Goal: Transaction & Acquisition: Purchase product/service

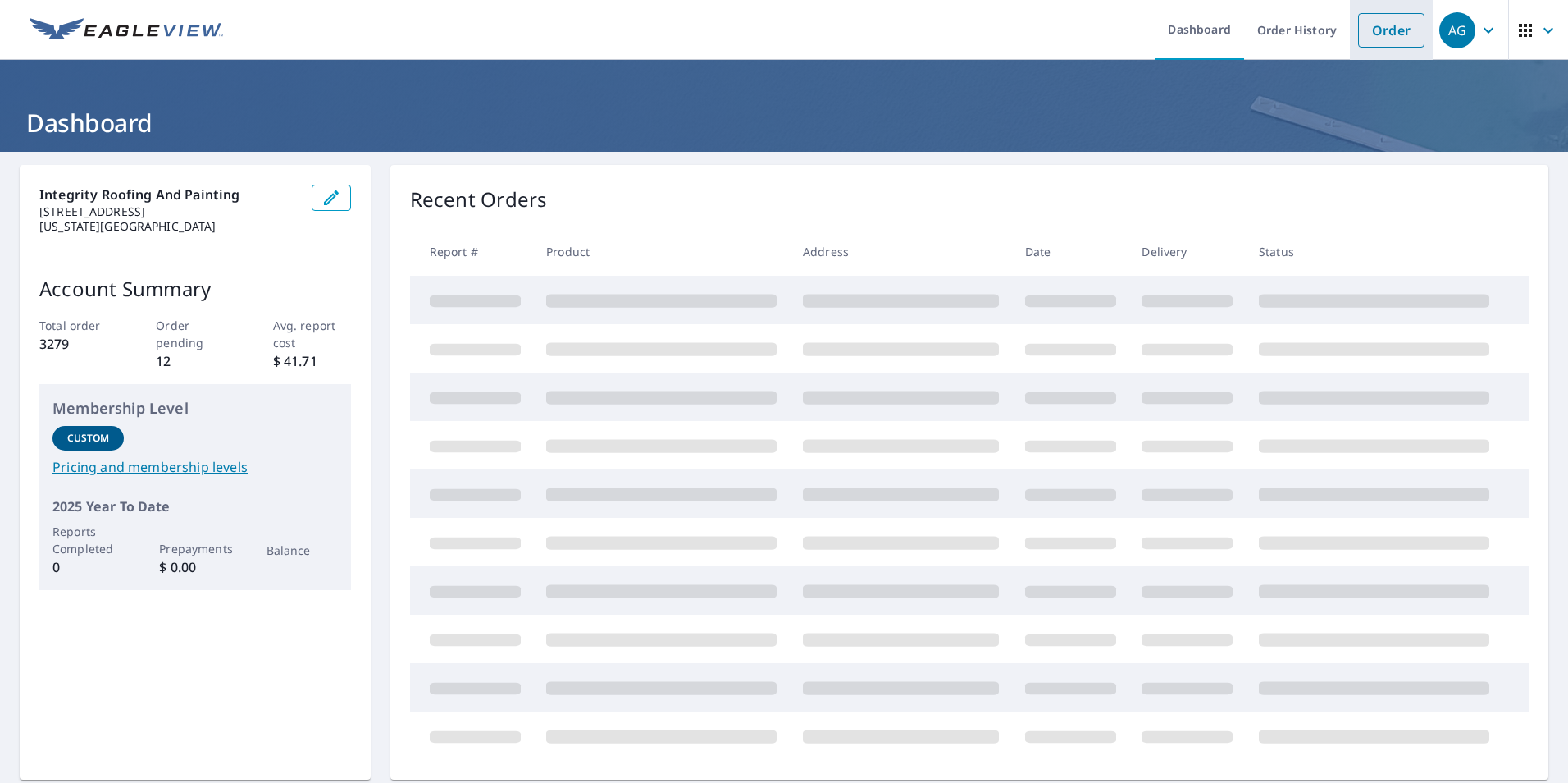
click at [1393, 31] on link "Order" at bounding box center [1391, 30] width 67 height 35
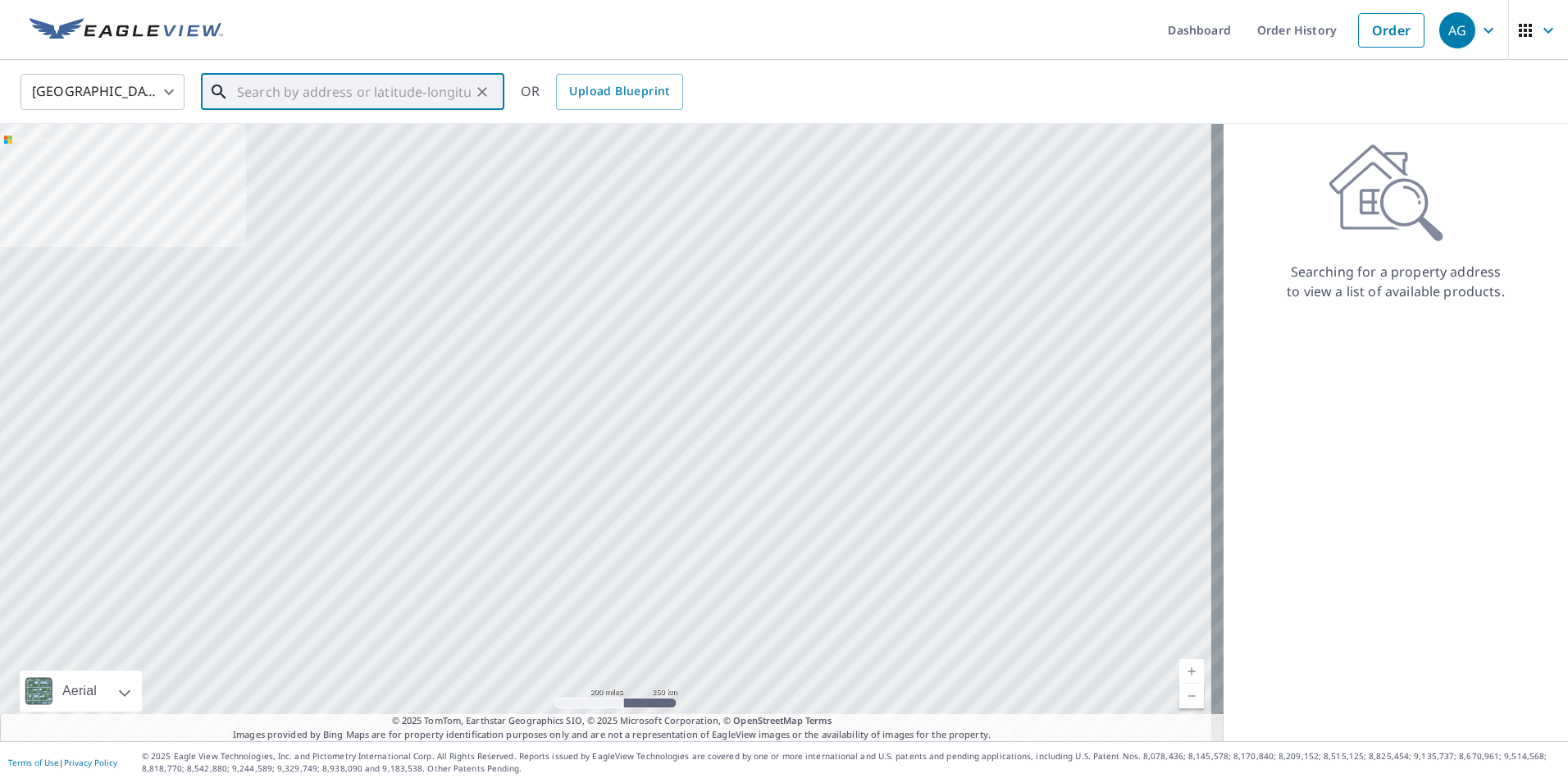
click at [465, 94] on input "text" at bounding box center [354, 92] width 234 height 46
paste input "[STREET_ADDRESS]"
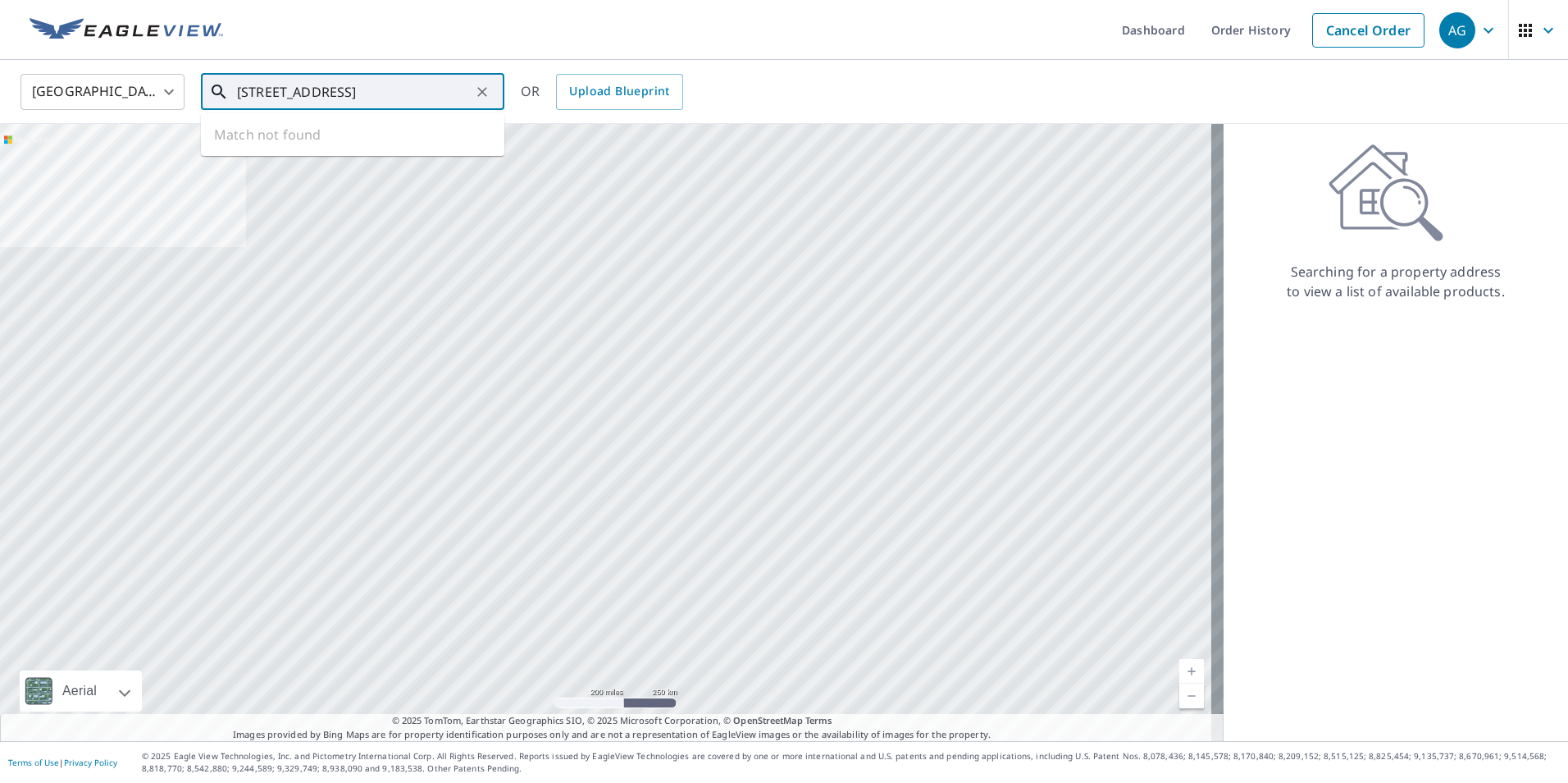
scroll to position [0, 84]
click at [335, 155] on p "Monument, CO 80132" at bounding box center [362, 158] width 257 height 16
type input "[STREET_ADDRESS]"
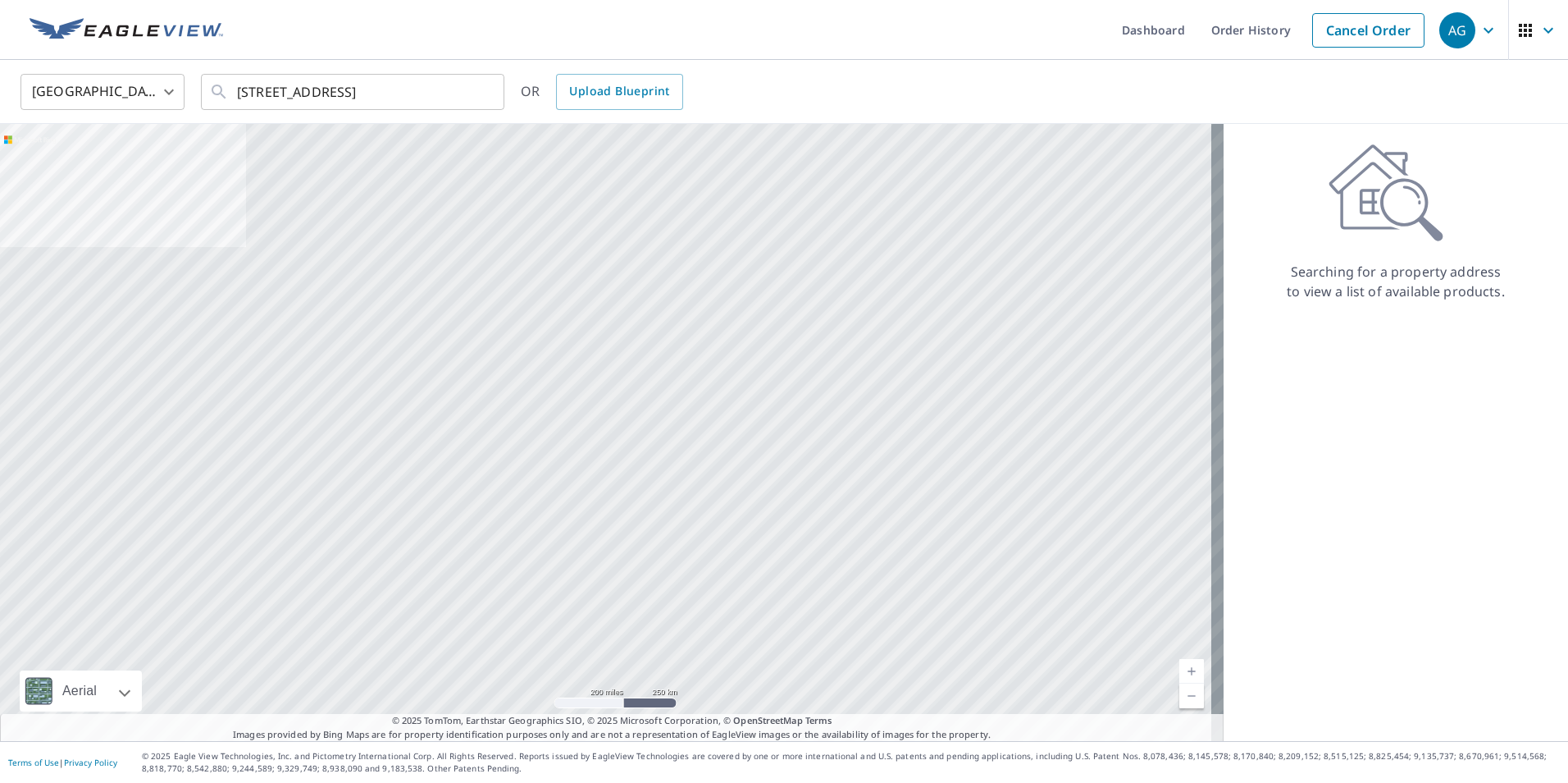
scroll to position [0, 0]
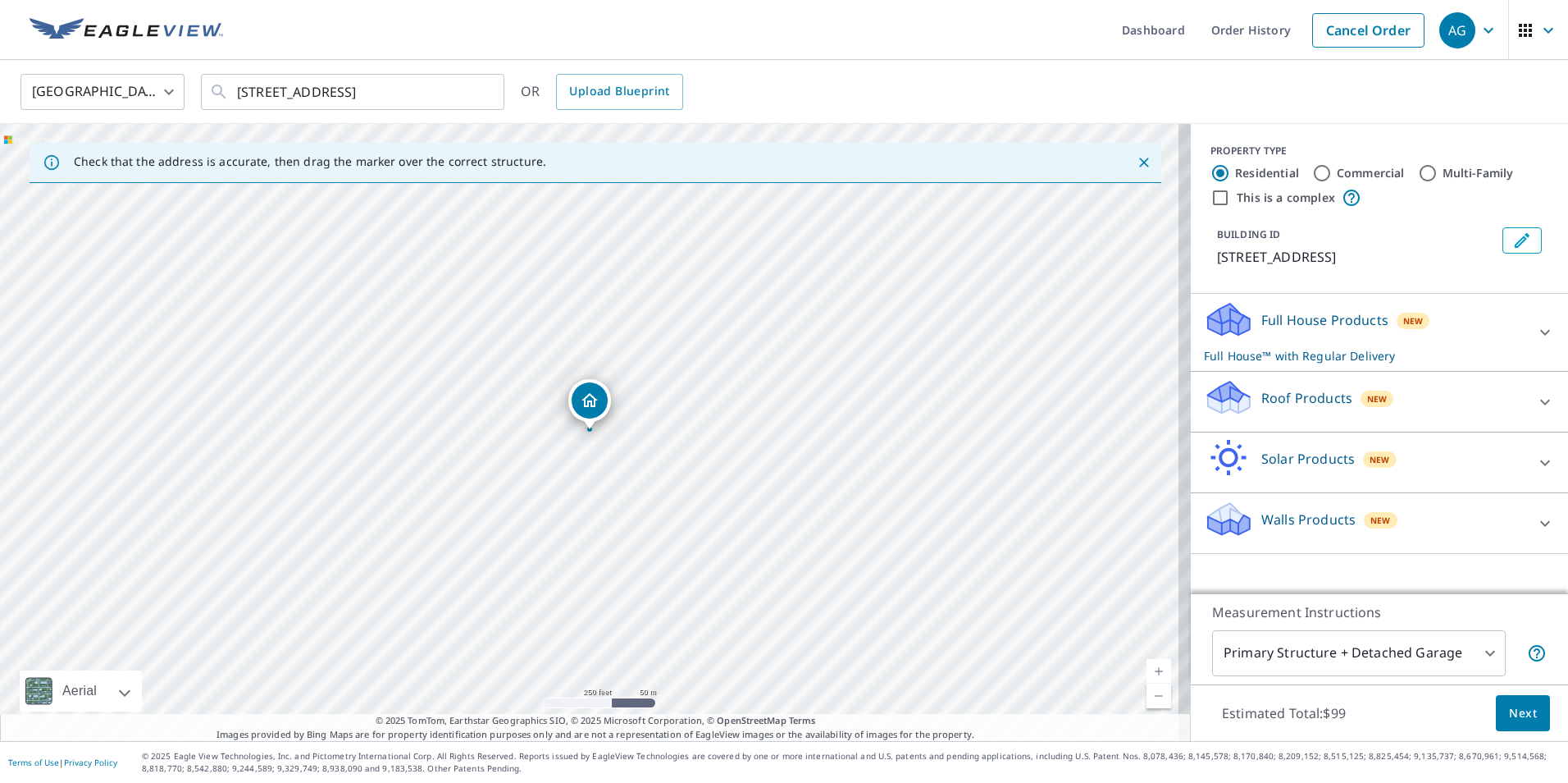
click at [1281, 408] on p "Roof Products" at bounding box center [1307, 398] width 91 height 20
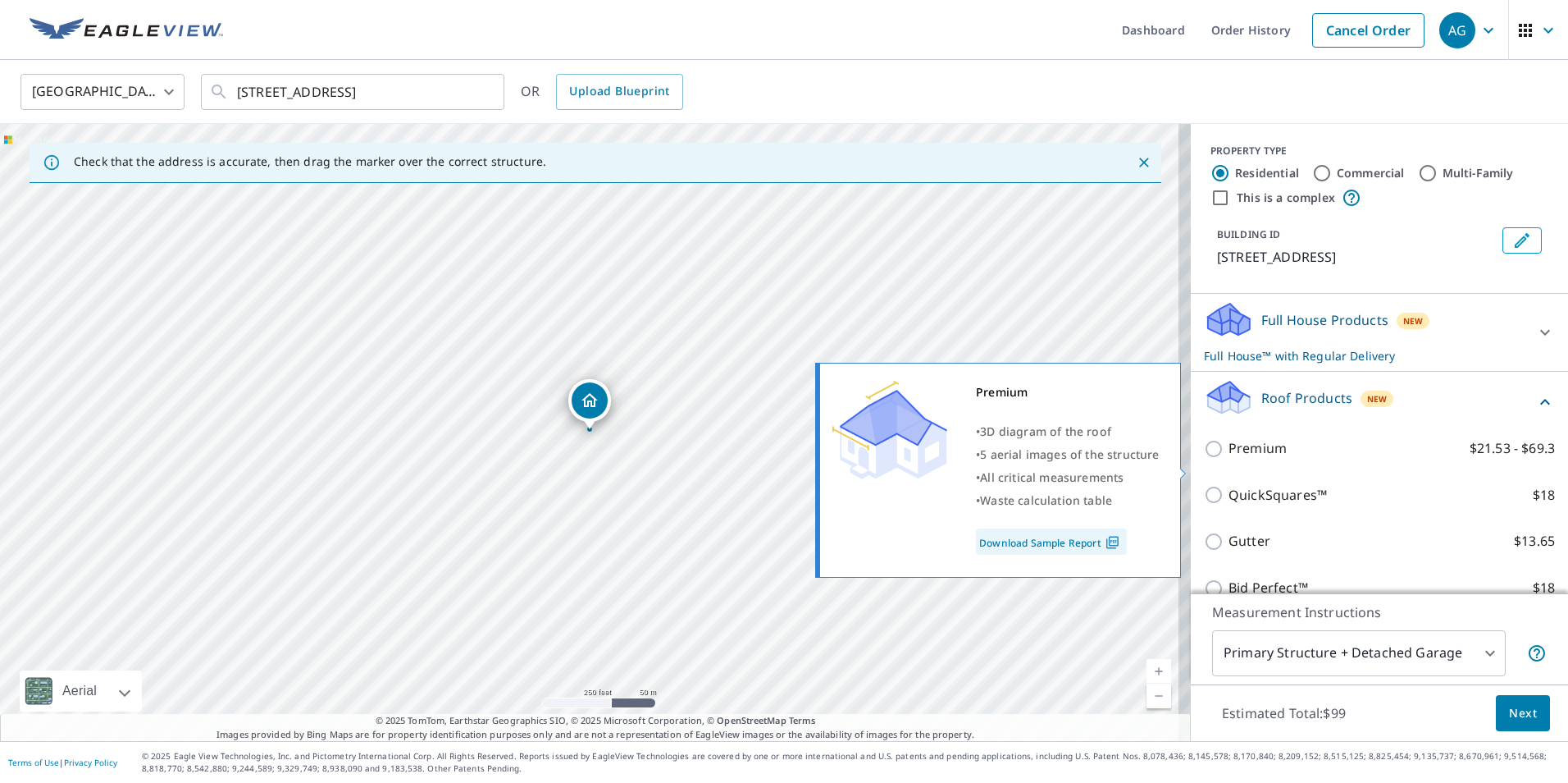
click at [1274, 459] on label "Premium $21.53 - $69.3" at bounding box center [1392, 448] width 327 height 20
click at [1229, 459] on input "Premium $21.53 - $69.3" at bounding box center [1216, 449] width 25 height 20
checkbox input "true"
checkbox input "false"
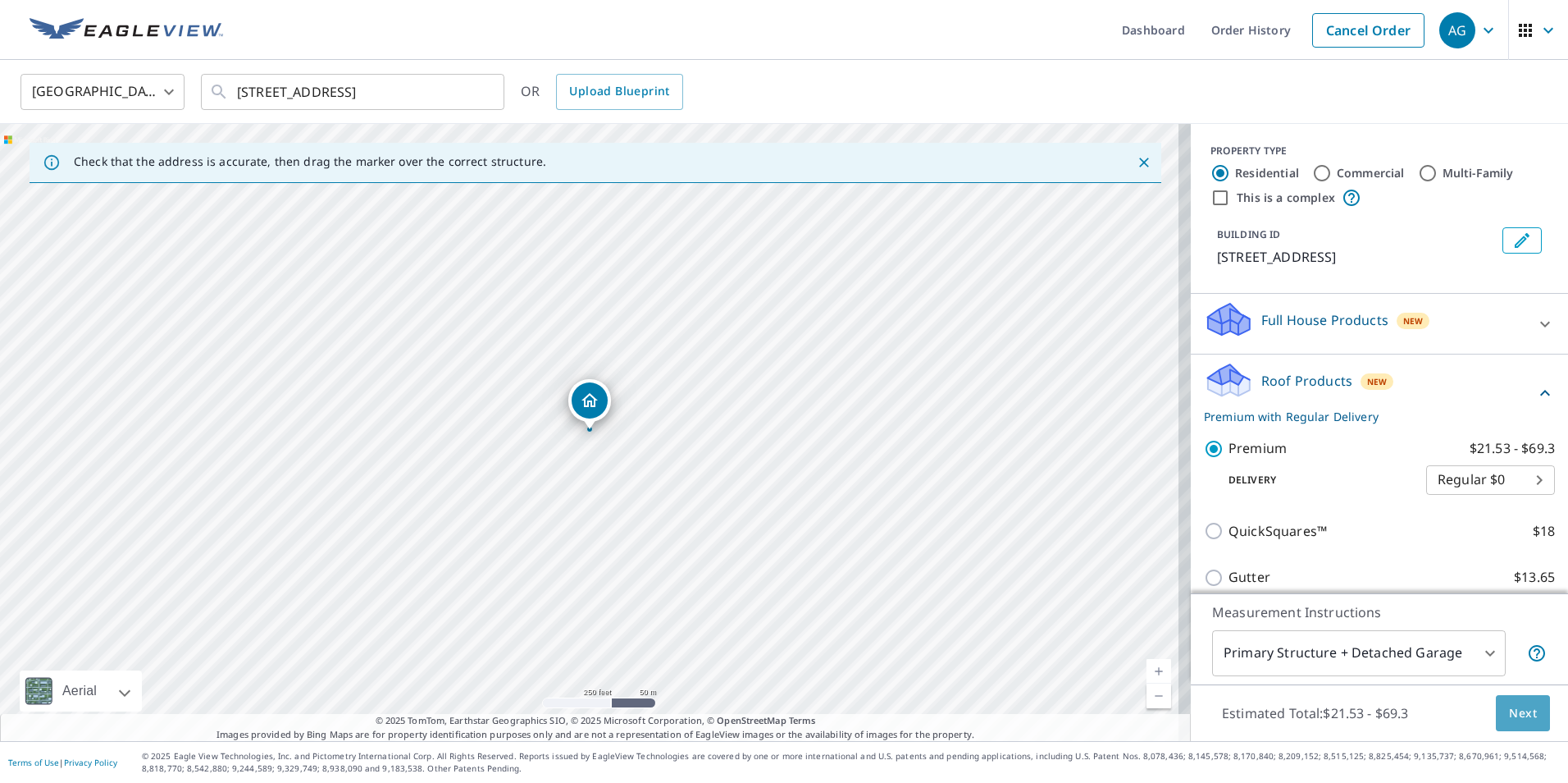
click at [1509, 704] on span "Next" at bounding box center [1522, 714] width 28 height 20
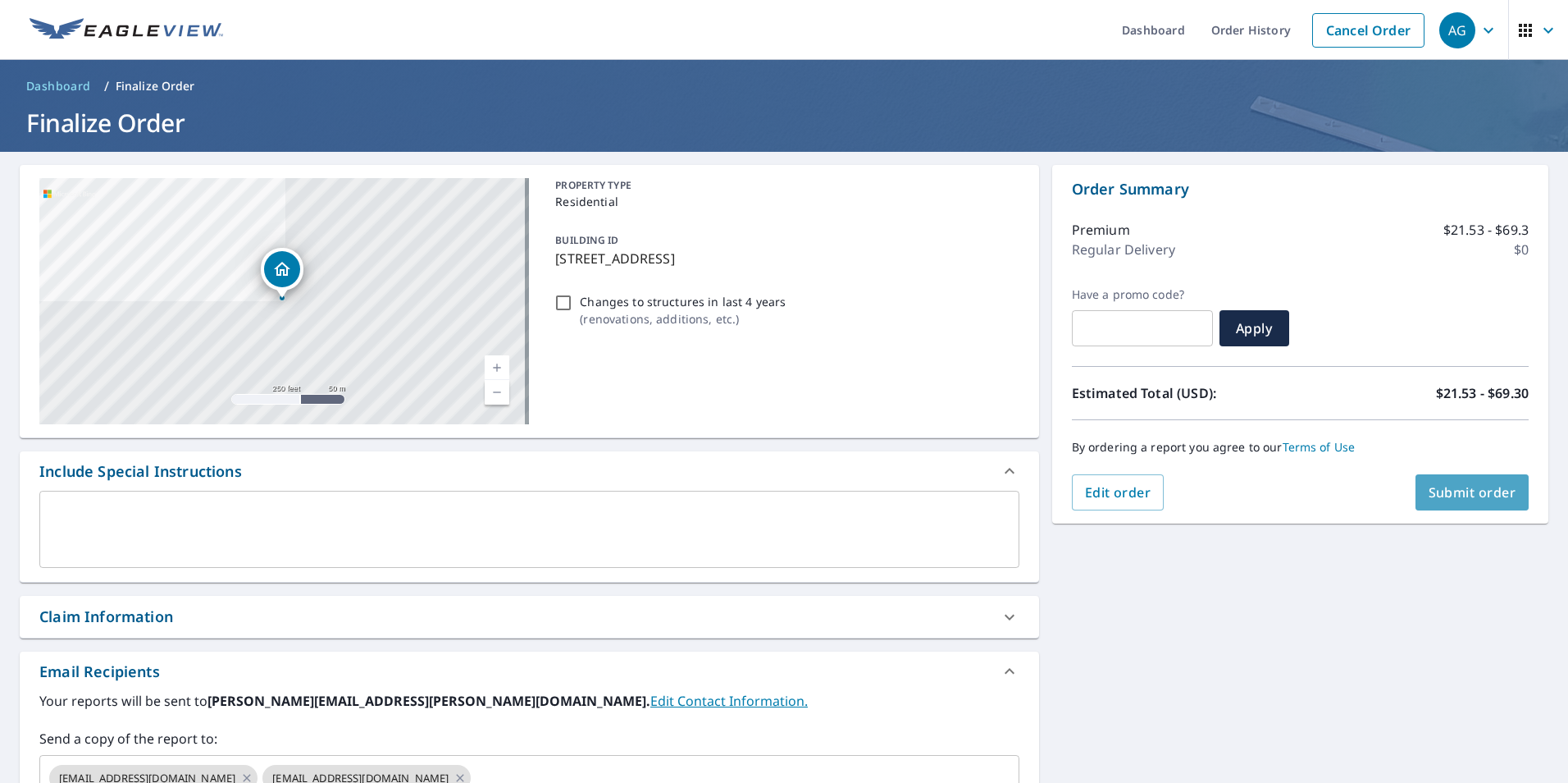
click at [1447, 498] on span "Submit order" at bounding box center [1472, 493] width 88 height 18
checkbox input "true"
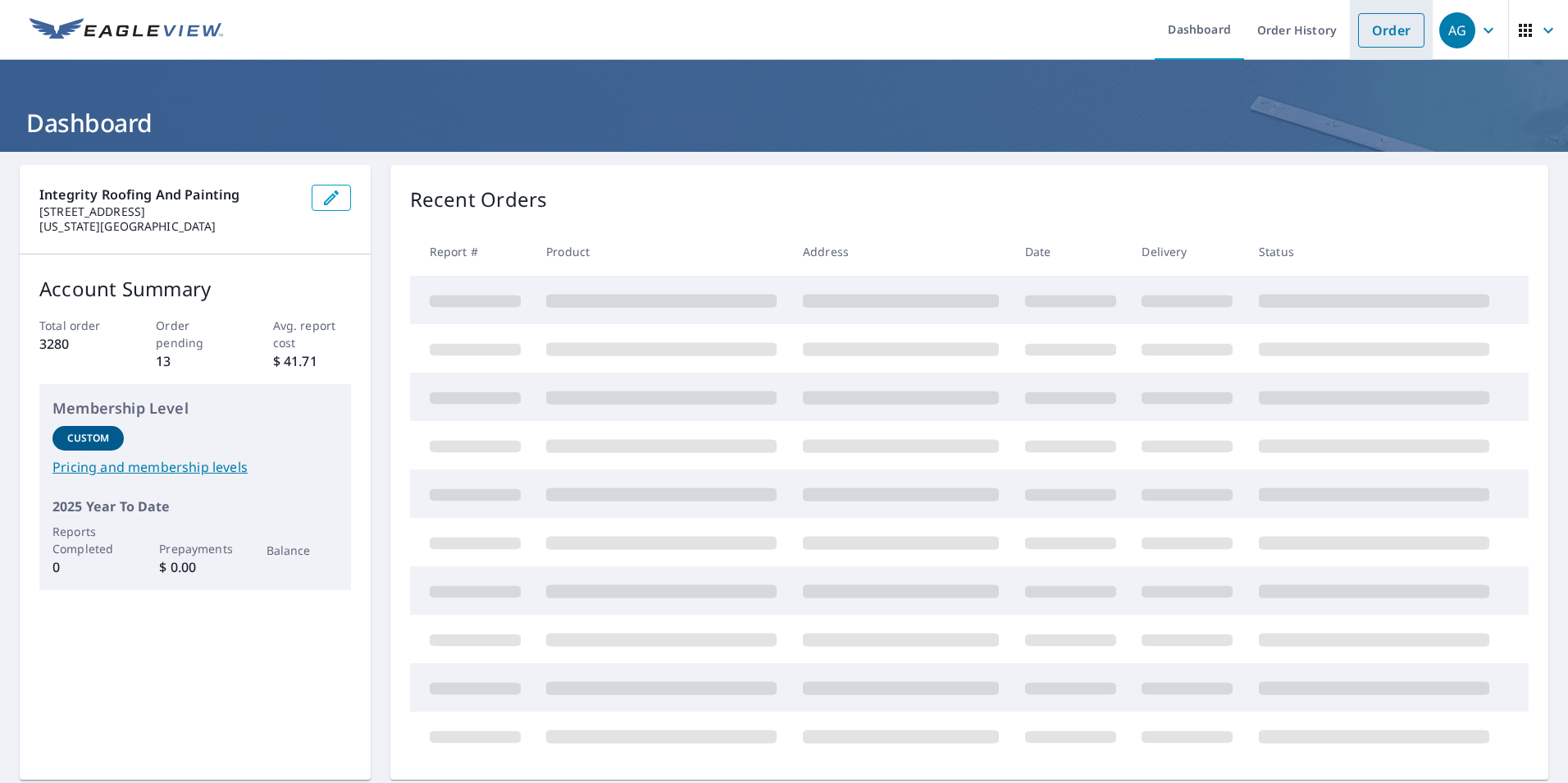
click at [1391, 29] on link "Order" at bounding box center [1391, 30] width 67 height 35
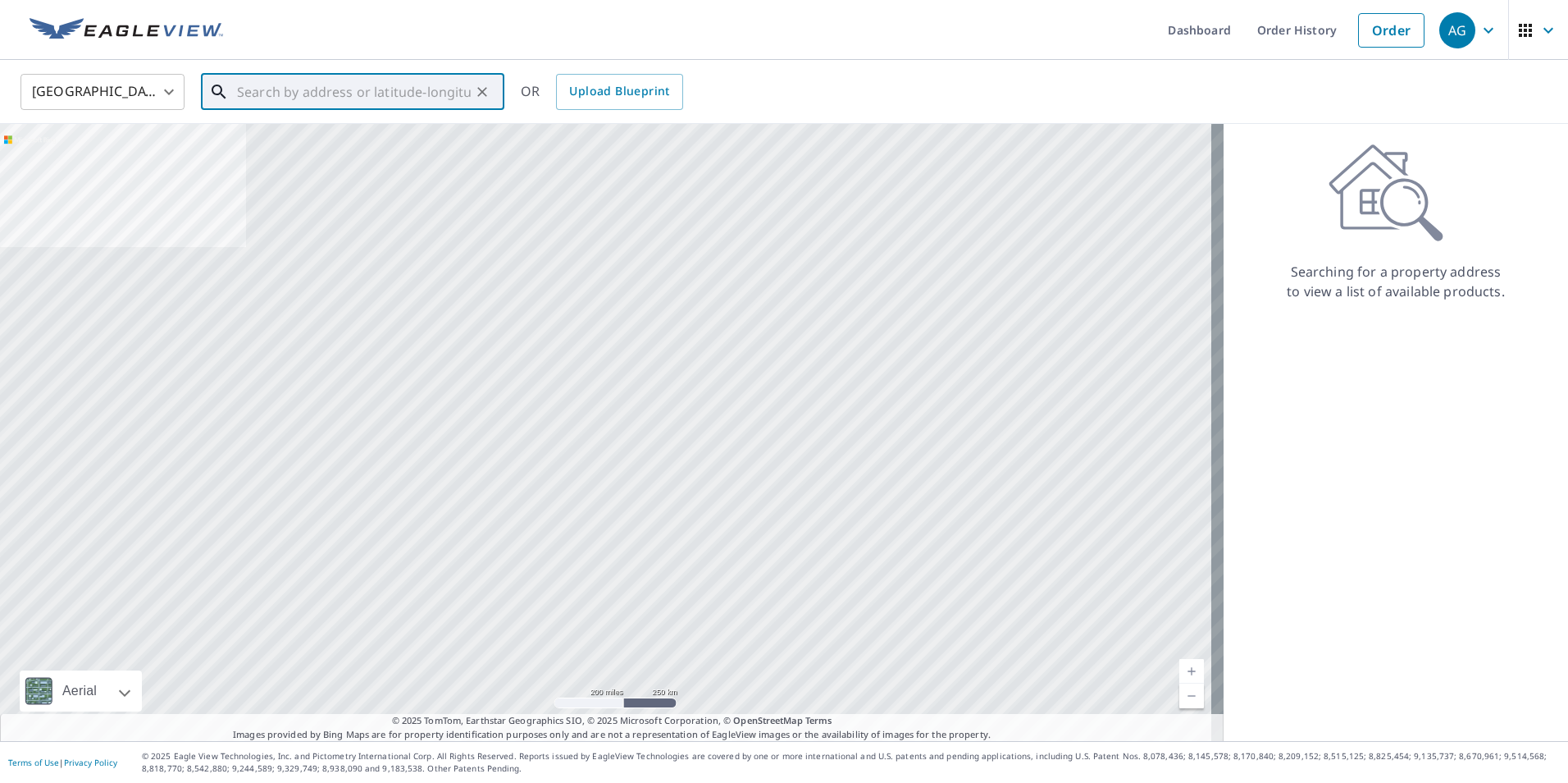
click at [434, 78] on input "text" at bounding box center [354, 92] width 234 height 46
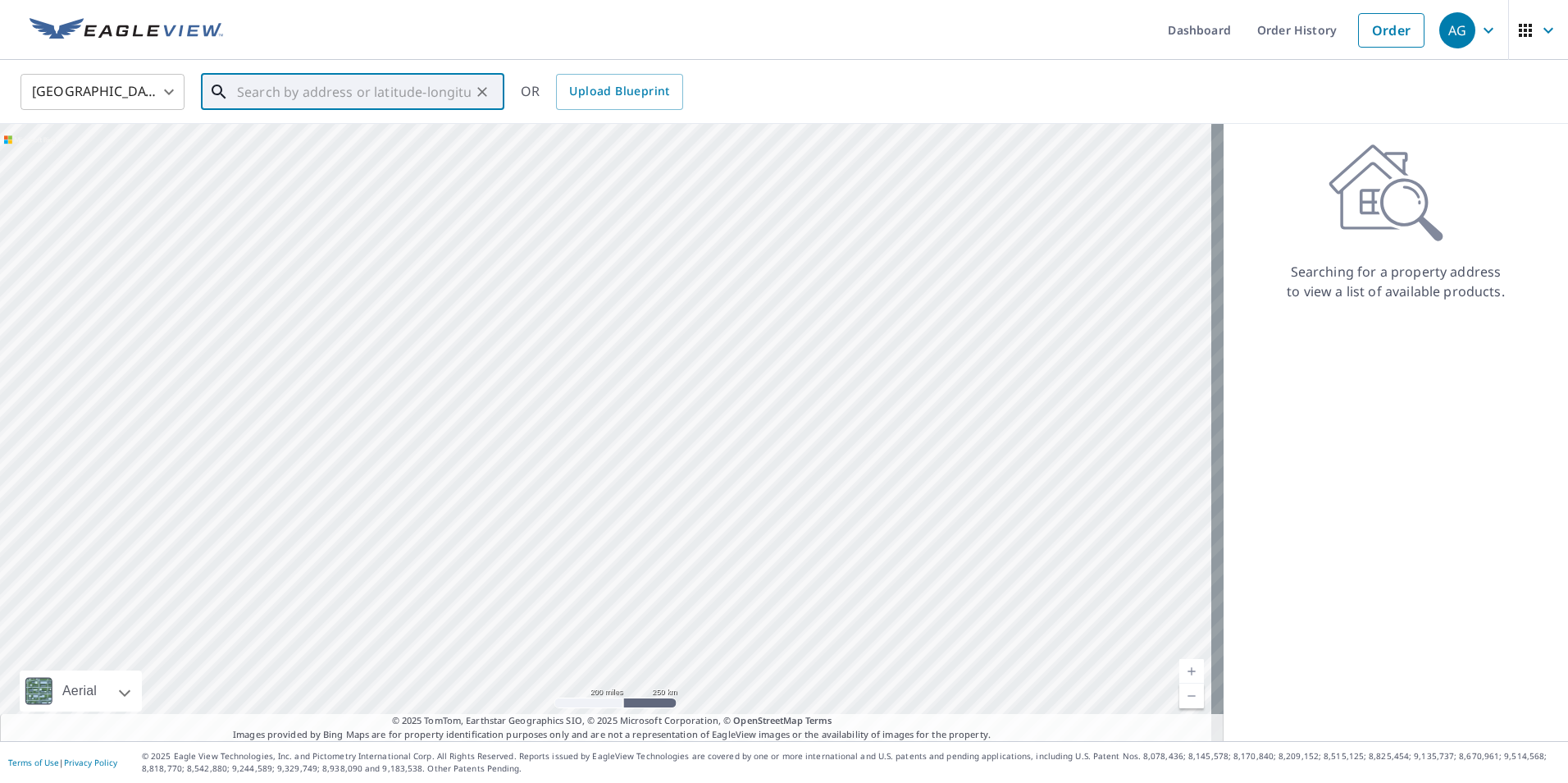
paste input "12771 Mount Oxford Pl, Peyton, CO 80831, USA"
click at [394, 151] on p "Peyton, CO 80831" at bounding box center [362, 158] width 257 height 16
type input "12771 Mt Oxford Pl Peyton, CO 80831"
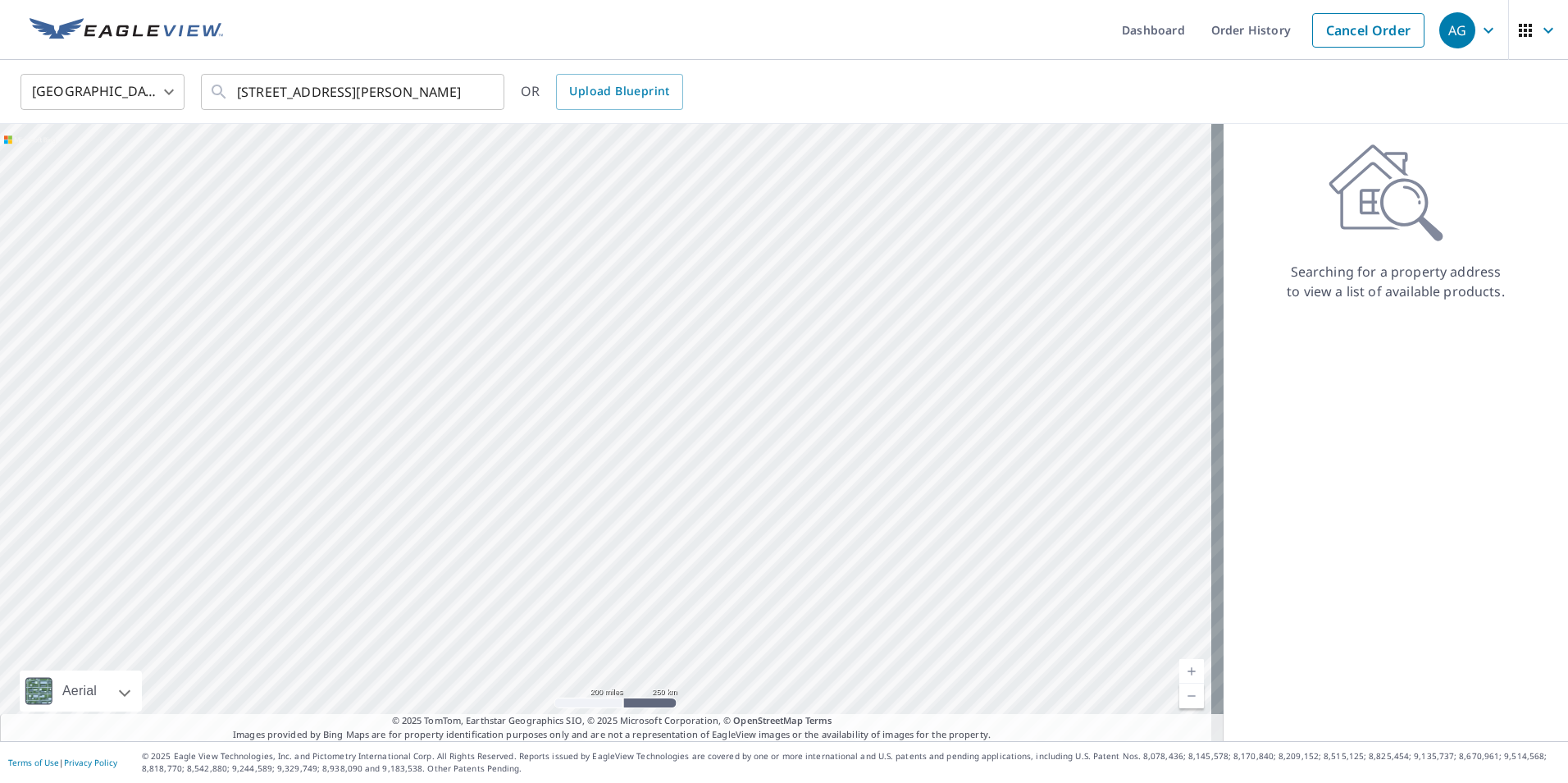
scroll to position [0, 0]
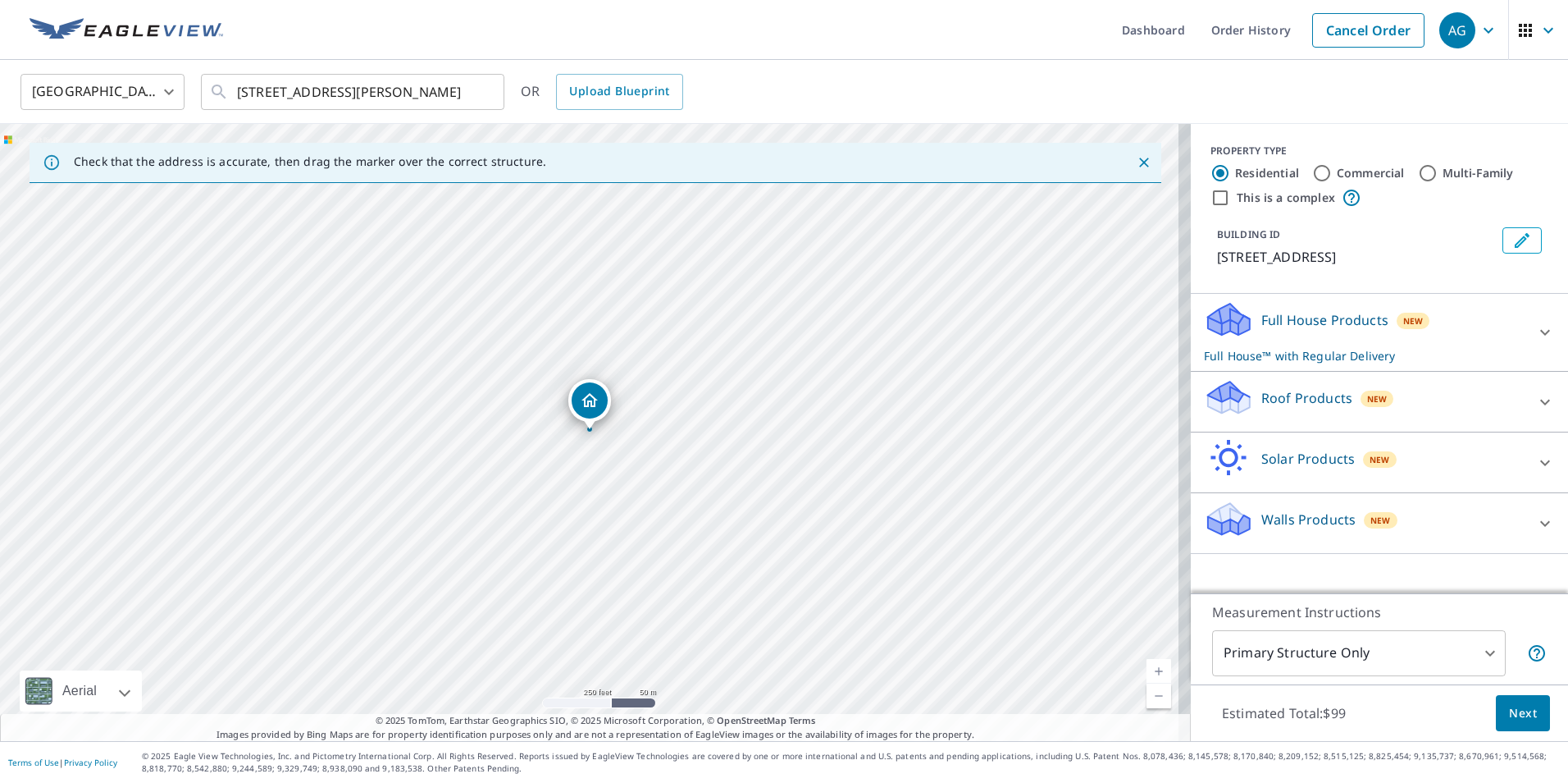
click at [1262, 395] on p "Roof Products" at bounding box center [1307, 398] width 91 height 20
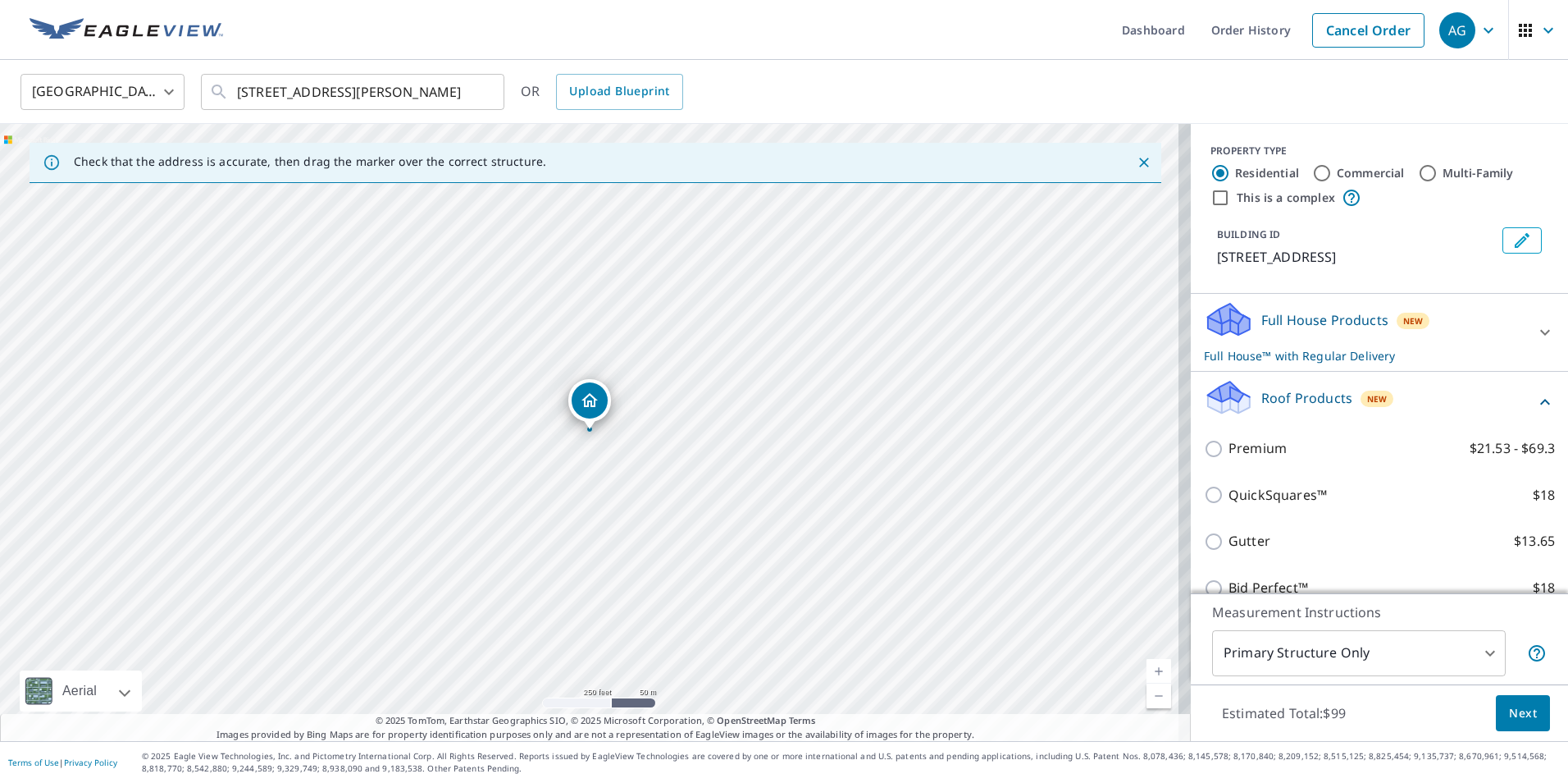
click at [1249, 361] on p "Full House™ with Regular Delivery" at bounding box center [1365, 355] width 321 height 17
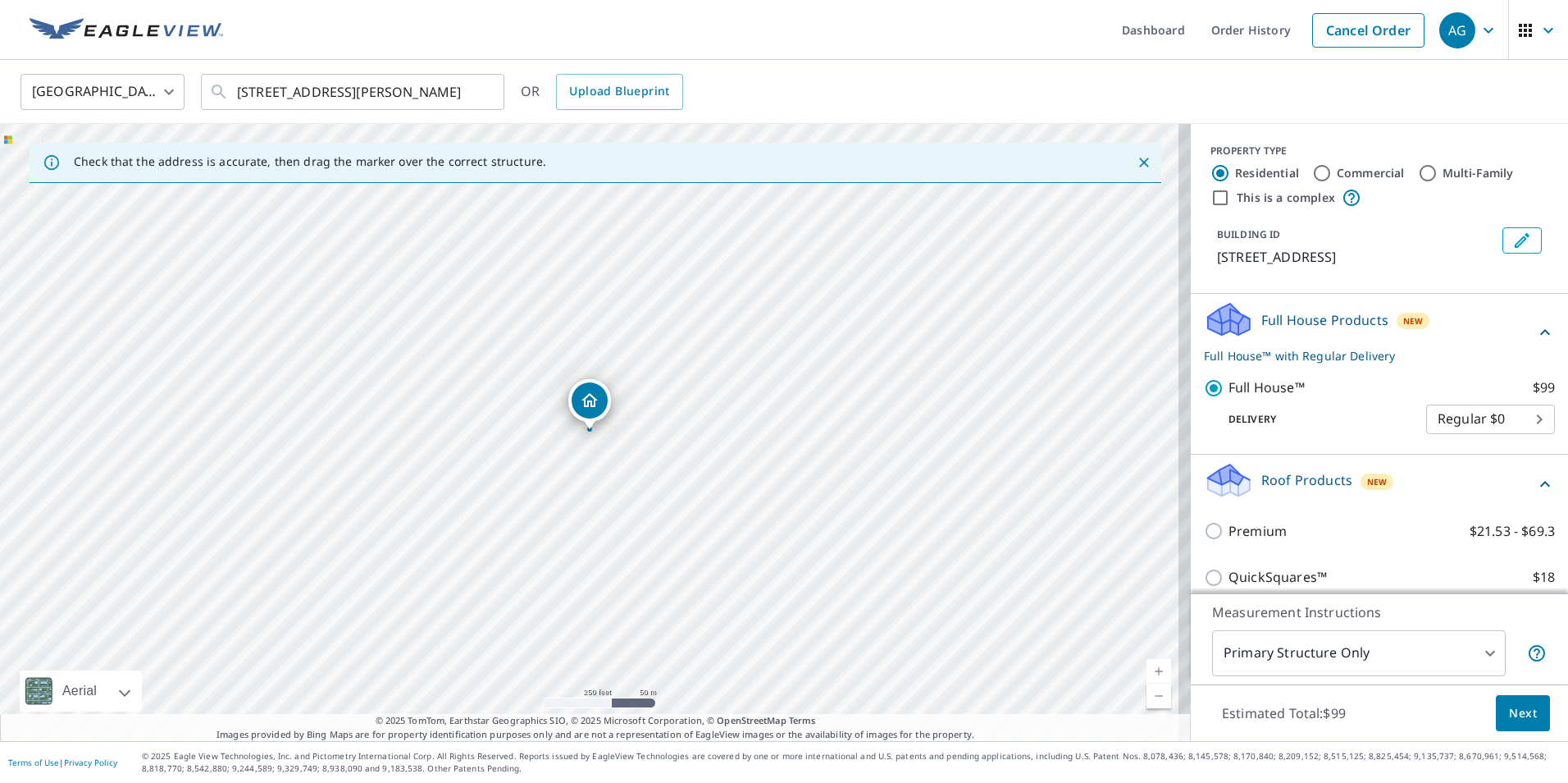
click at [1496, 713] on button "Next" at bounding box center [1522, 714] width 54 height 37
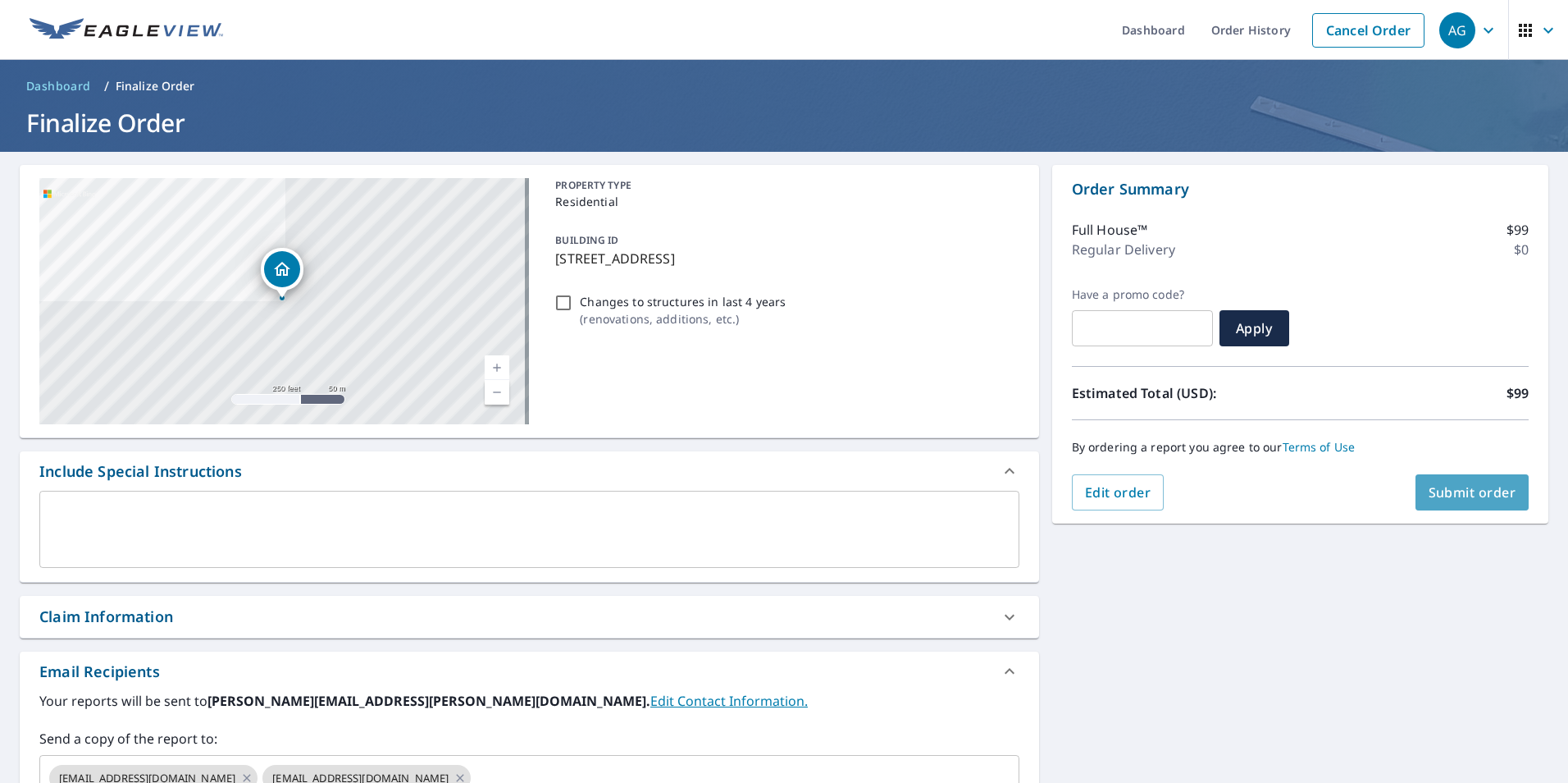
click at [1474, 495] on span "Submit order" at bounding box center [1472, 493] width 88 height 18
checkbox input "true"
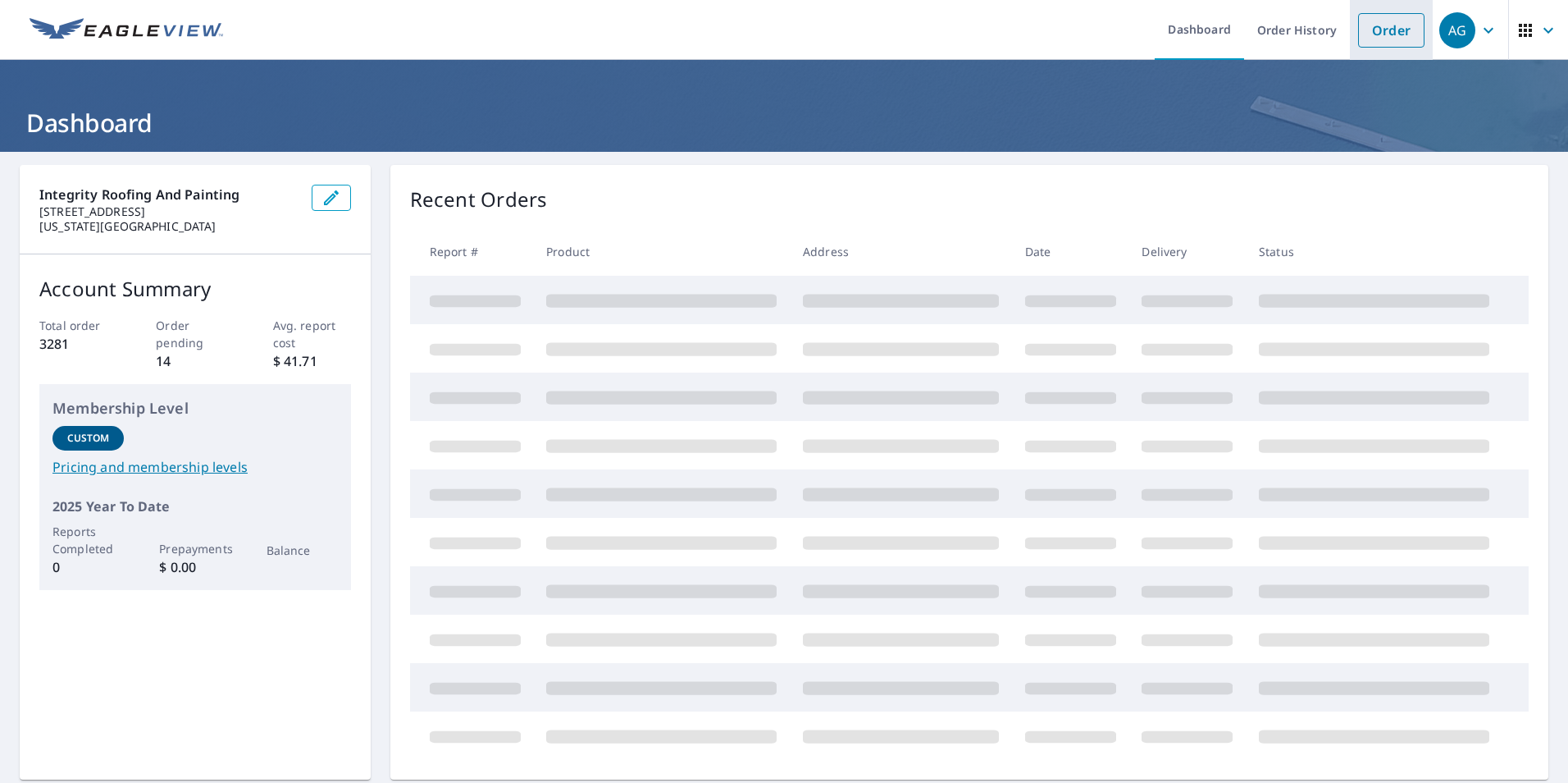
click at [1396, 36] on link "Order" at bounding box center [1391, 30] width 67 height 35
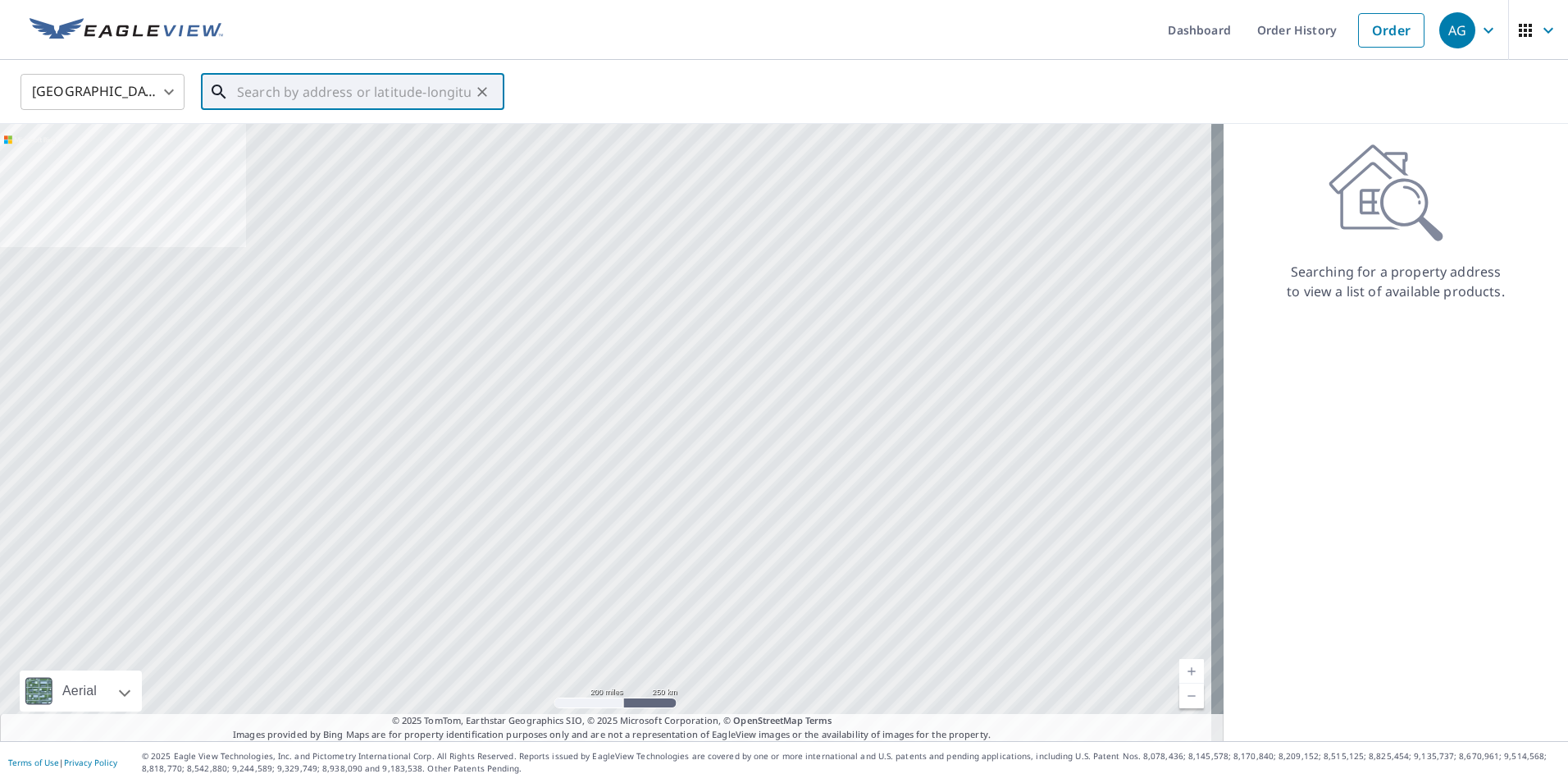
click at [410, 101] on input "text" at bounding box center [354, 92] width 234 height 46
paste input "2750 Villa Loma Dr"
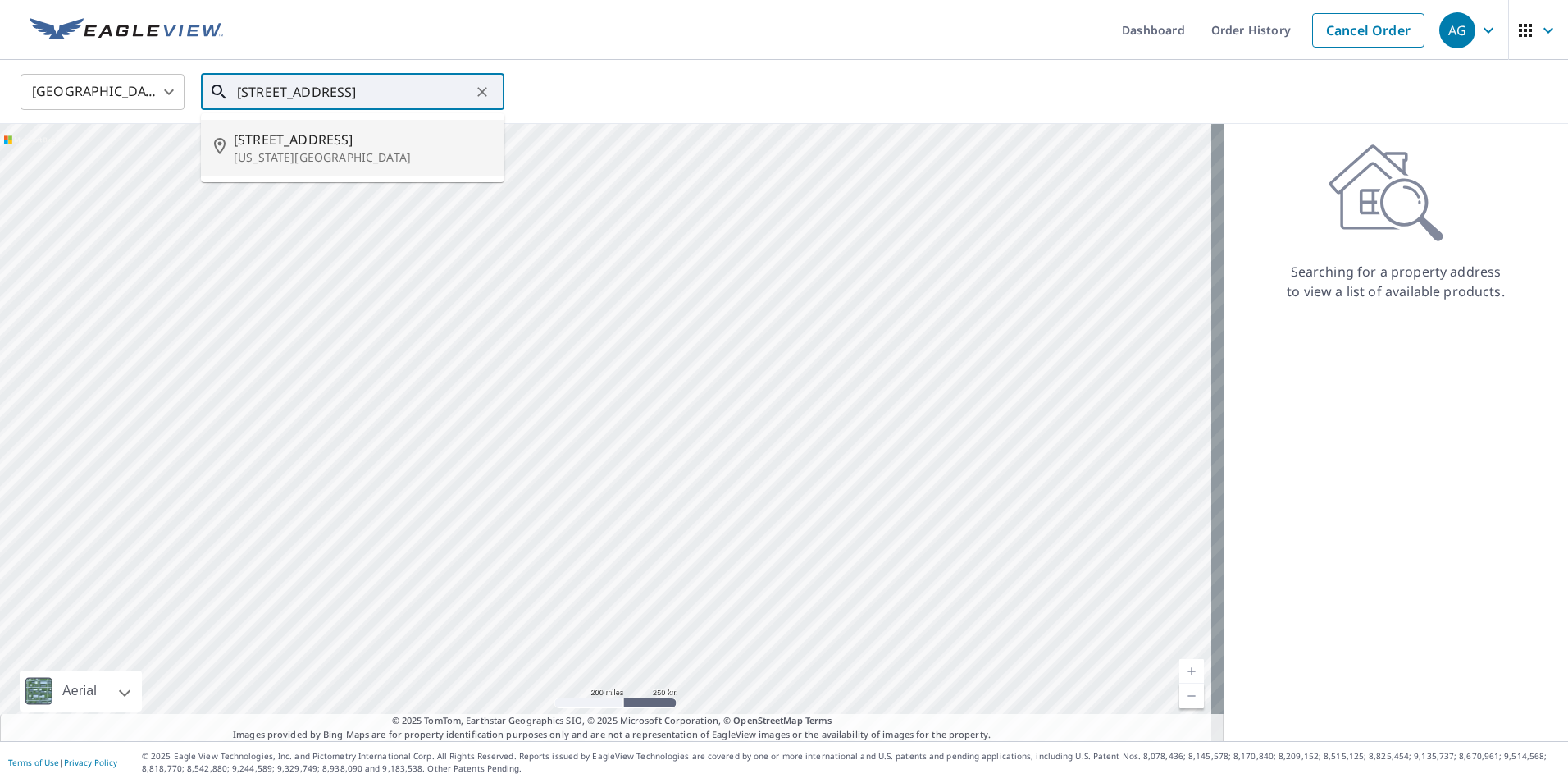
click at [406, 150] on p "Colorado Springs, CO 80917" at bounding box center [362, 158] width 257 height 16
type input "2750 Villa Loma Dr Colorado Springs, CO 80917"
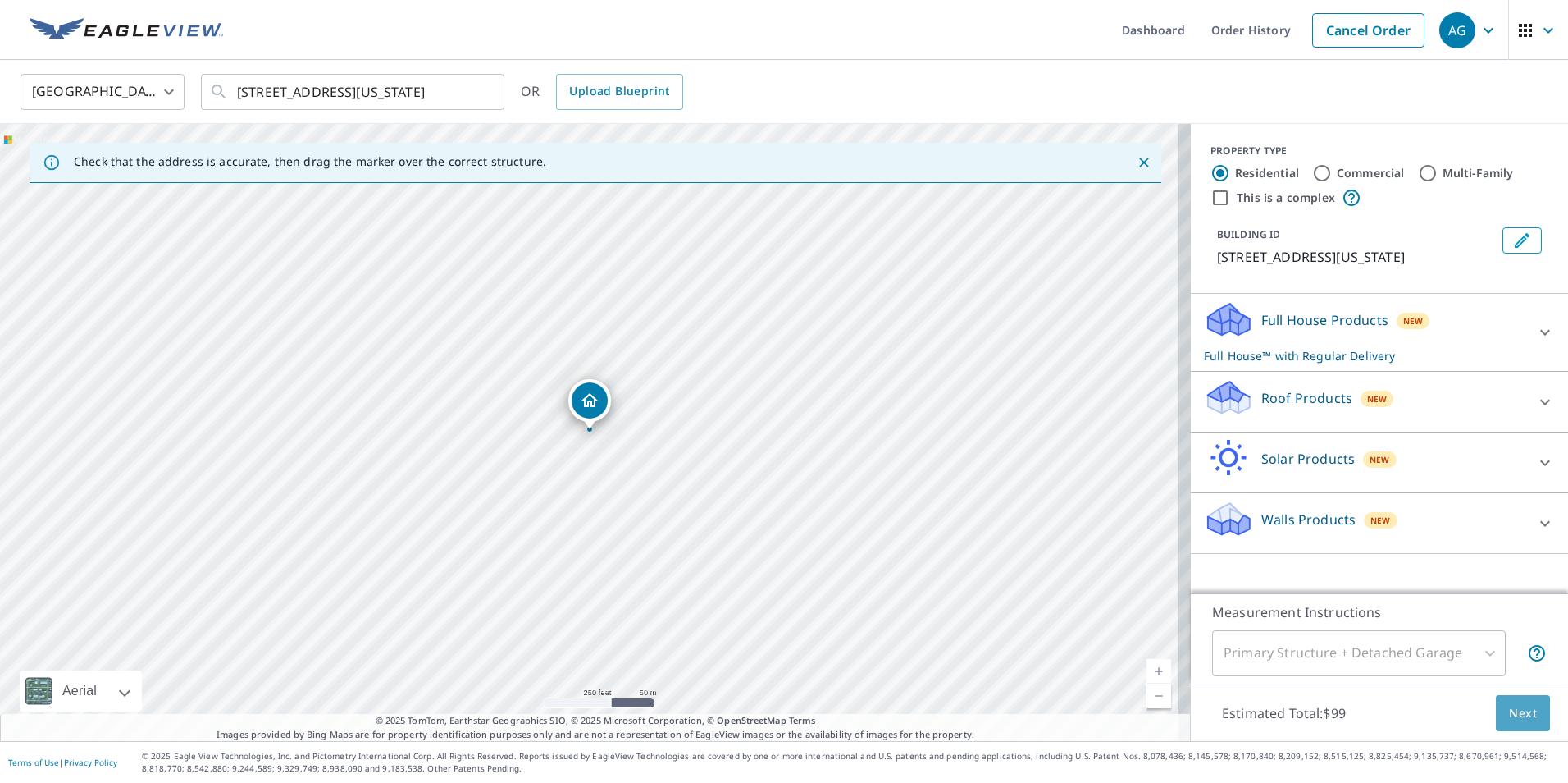
click at [1521, 718] on span "Next" at bounding box center [1522, 714] width 28 height 20
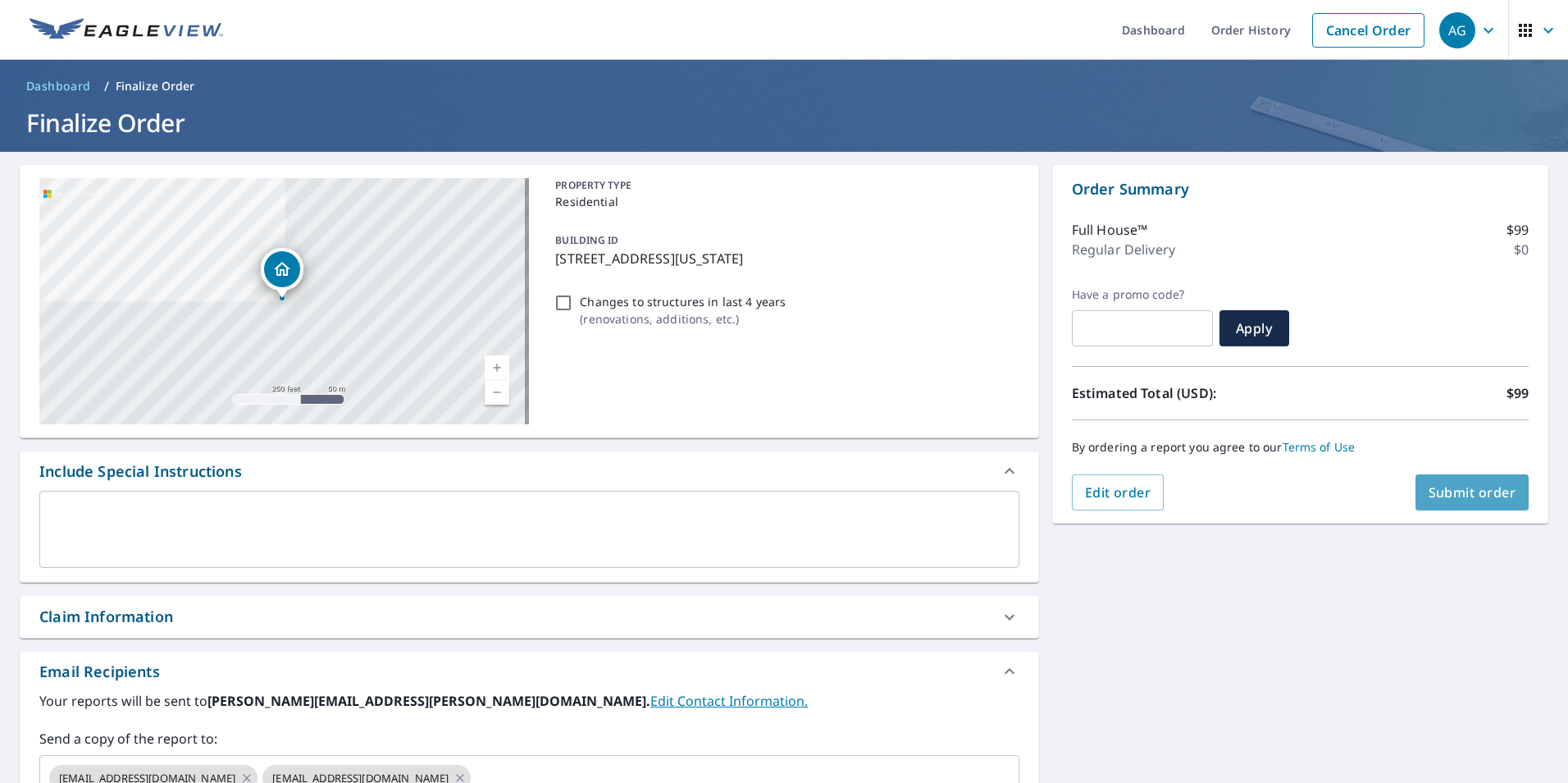
click at [1443, 502] on button "Submit order" at bounding box center [1472, 493] width 114 height 37
checkbox input "true"
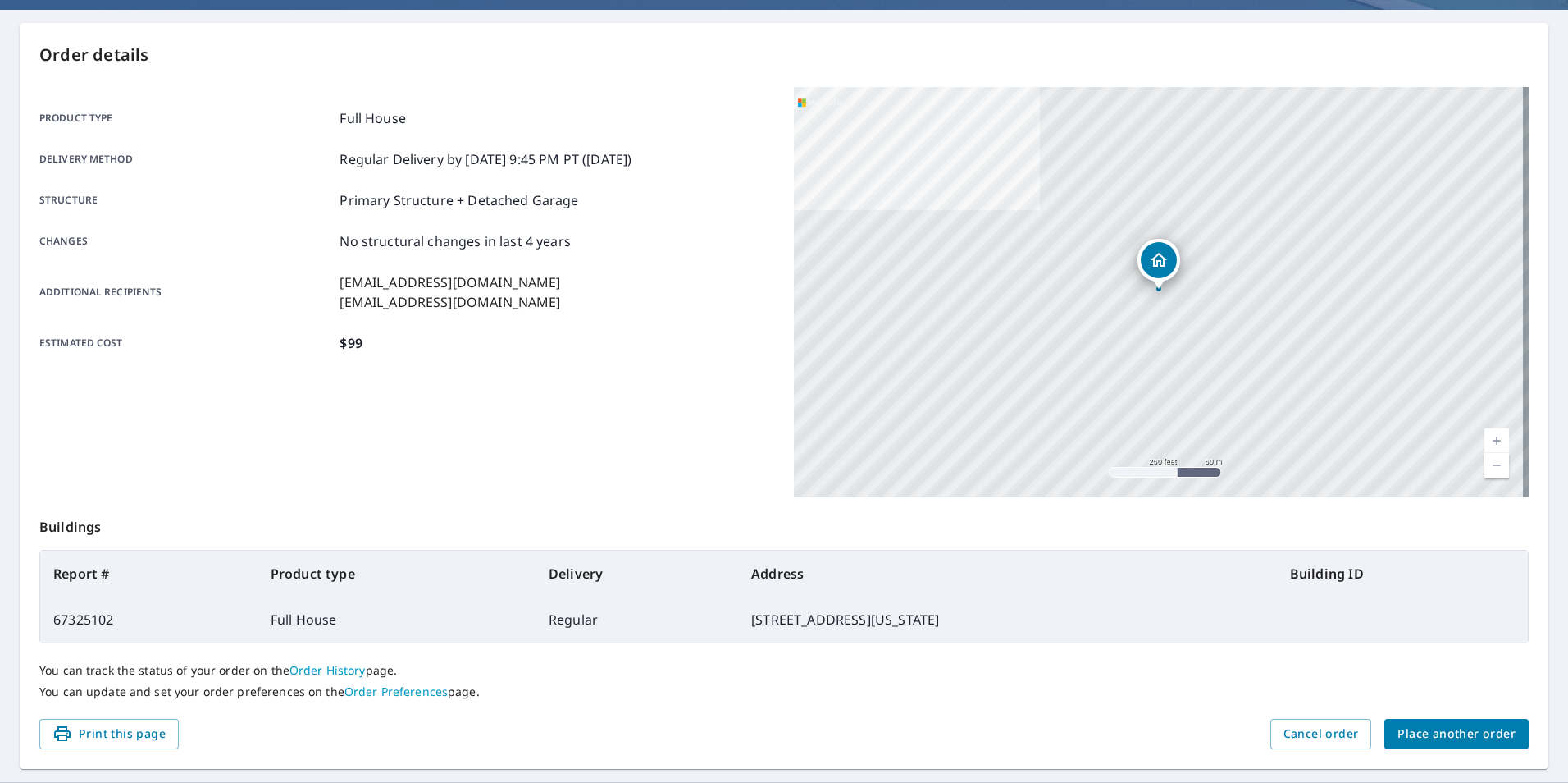
scroll to position [183, 0]
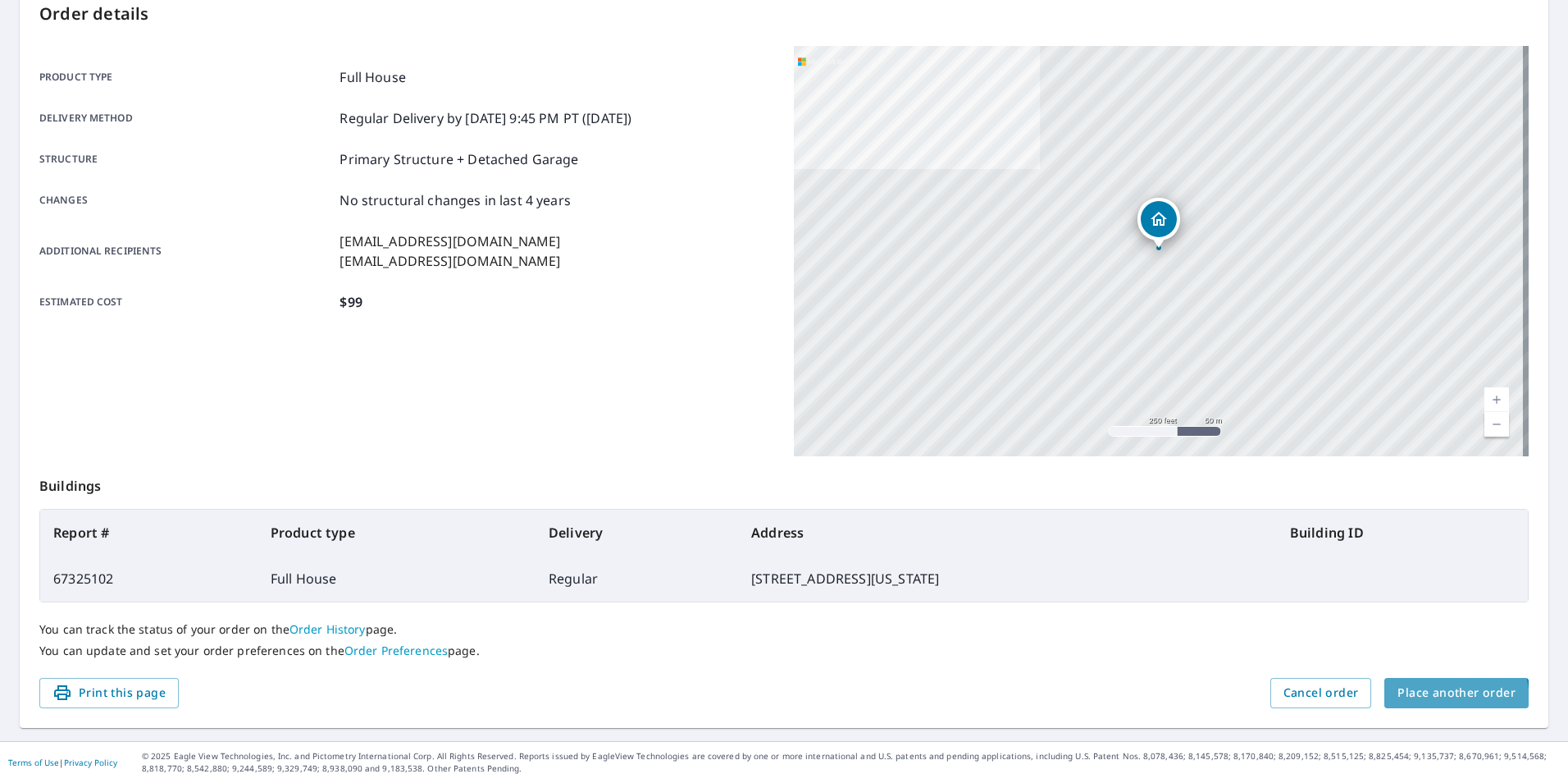
click at [1386, 704] on button "Place another order" at bounding box center [1457, 693] width 144 height 30
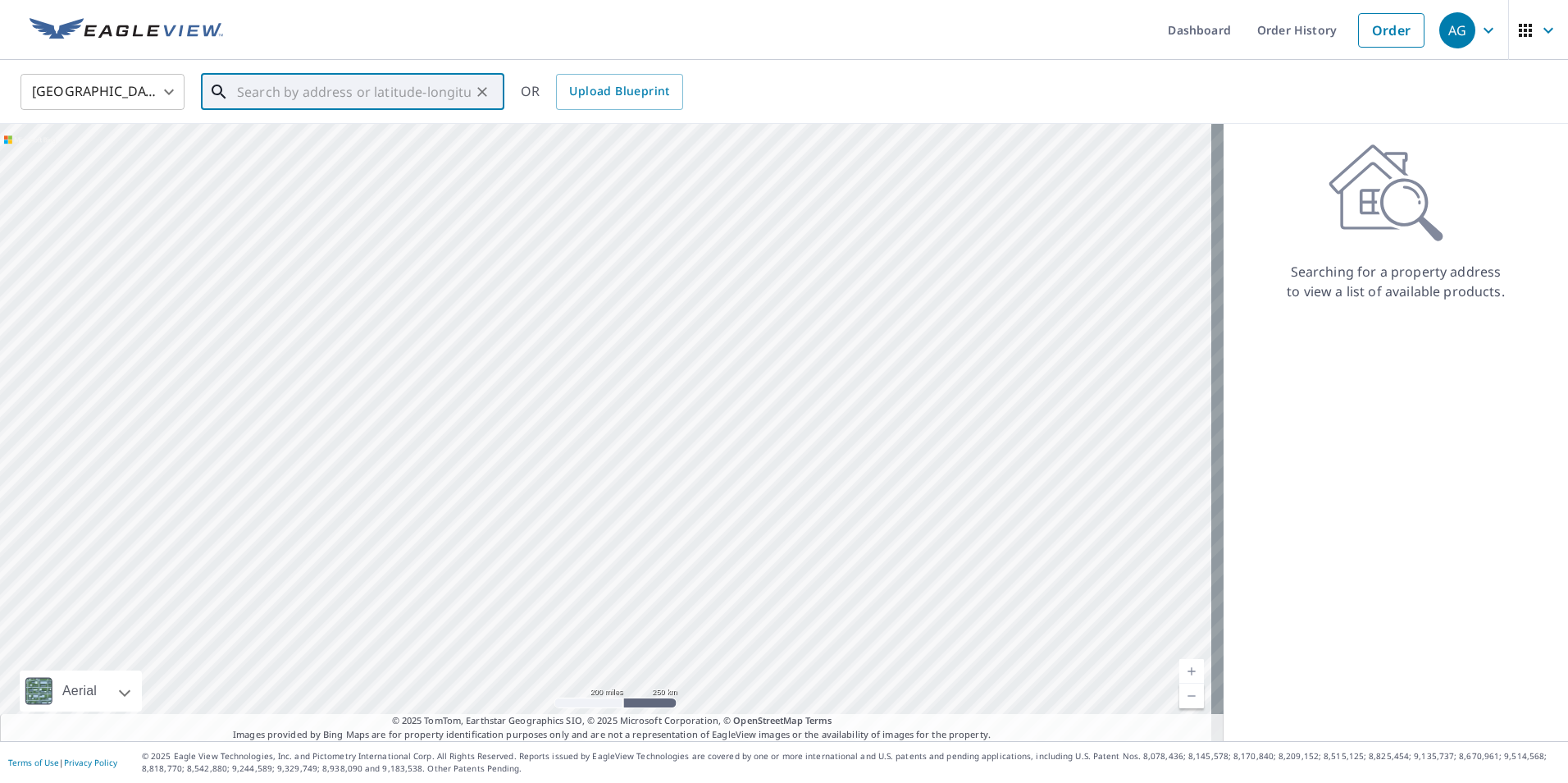
click at [386, 95] on input "text" at bounding box center [354, 92] width 234 height 46
paste input "2750 Villa Loma Dr"
click at [356, 163] on p "Colorado Springs, CO 80917" at bounding box center [362, 158] width 257 height 16
type input "2750 Villa Loma Dr Colorado Springs, CO 80917"
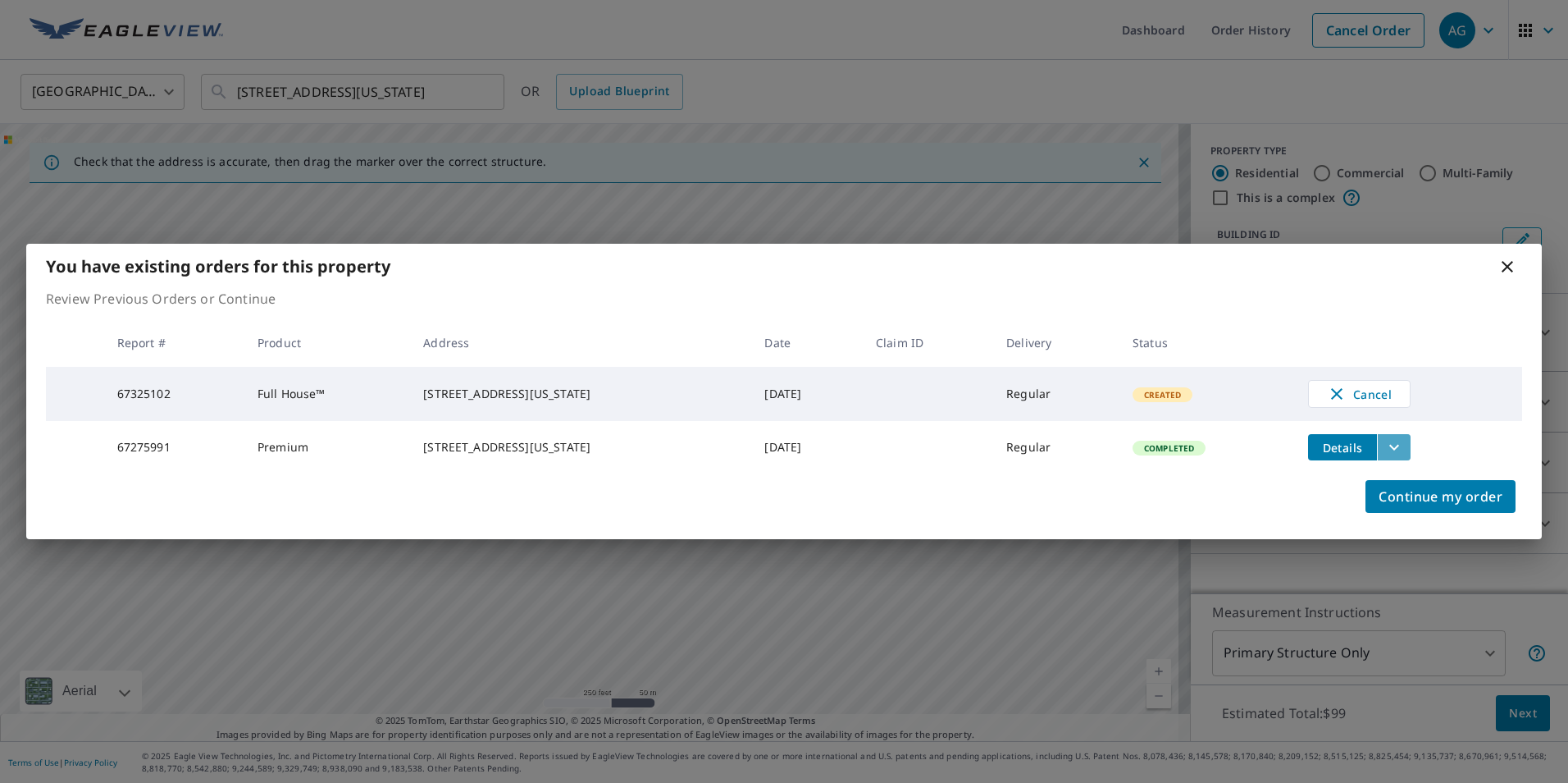
click at [1402, 435] on button "filesDropdownBtn-67275991" at bounding box center [1394, 447] width 34 height 26
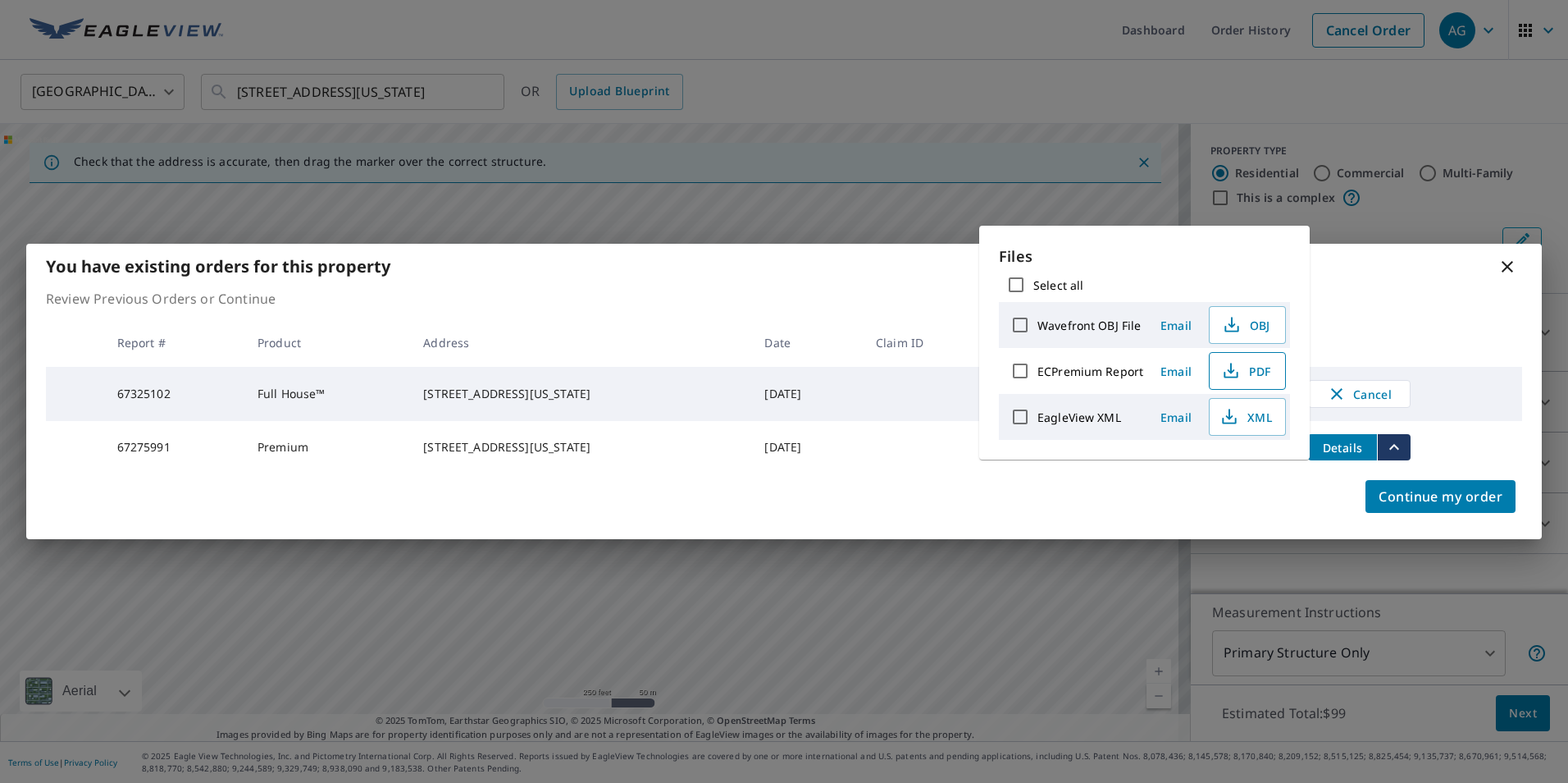
click at [1250, 380] on span "PDF" at bounding box center [1246, 371] width 53 height 20
click at [1343, 388] on icon "button" at bounding box center [1336, 393] width 12 height 12
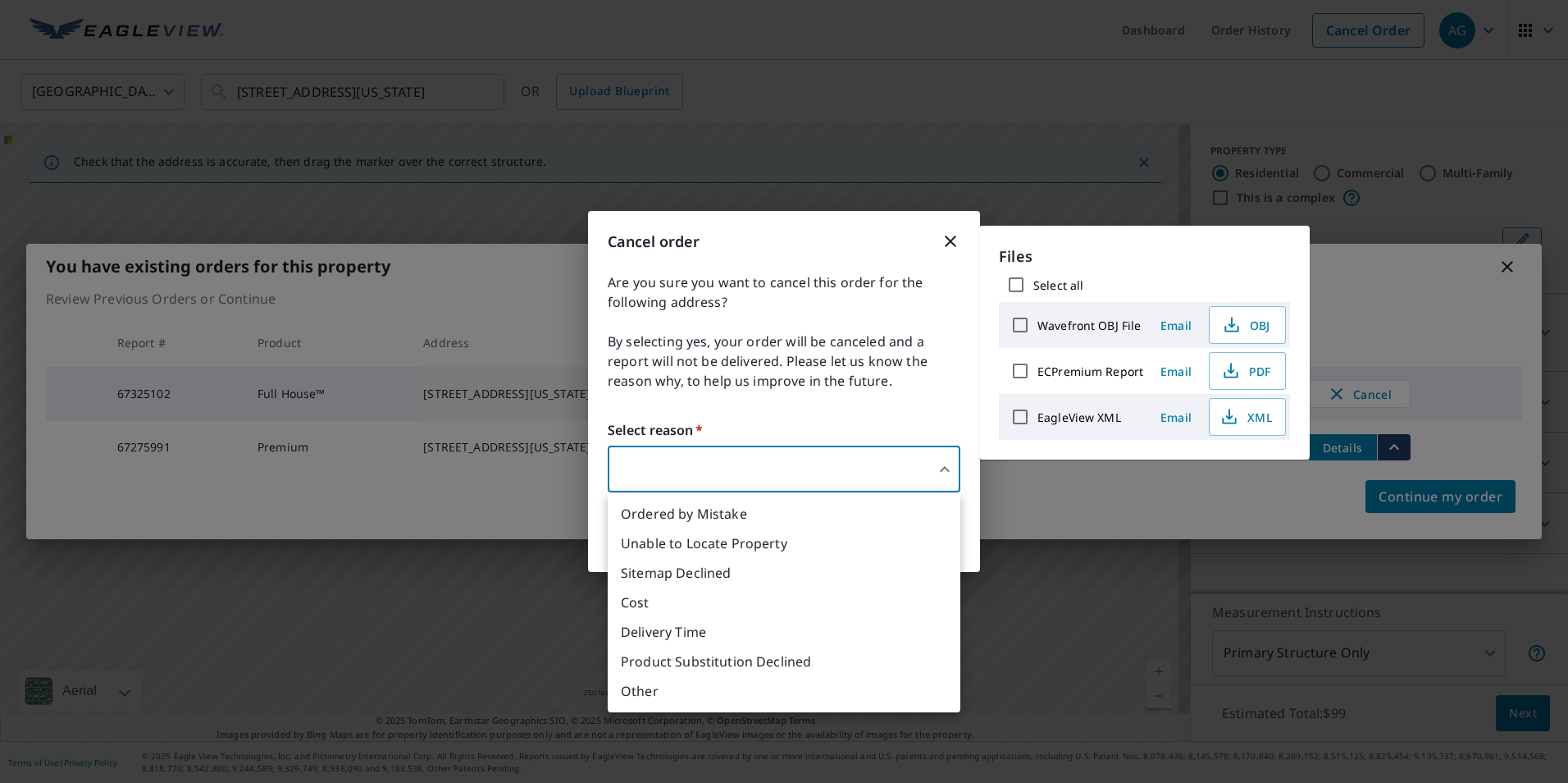
click at [846, 468] on body "AG AG Dashboard Order History Cancel Order AG United States US ​ 2750 Villa Lom…" at bounding box center [784, 392] width 1568 height 783
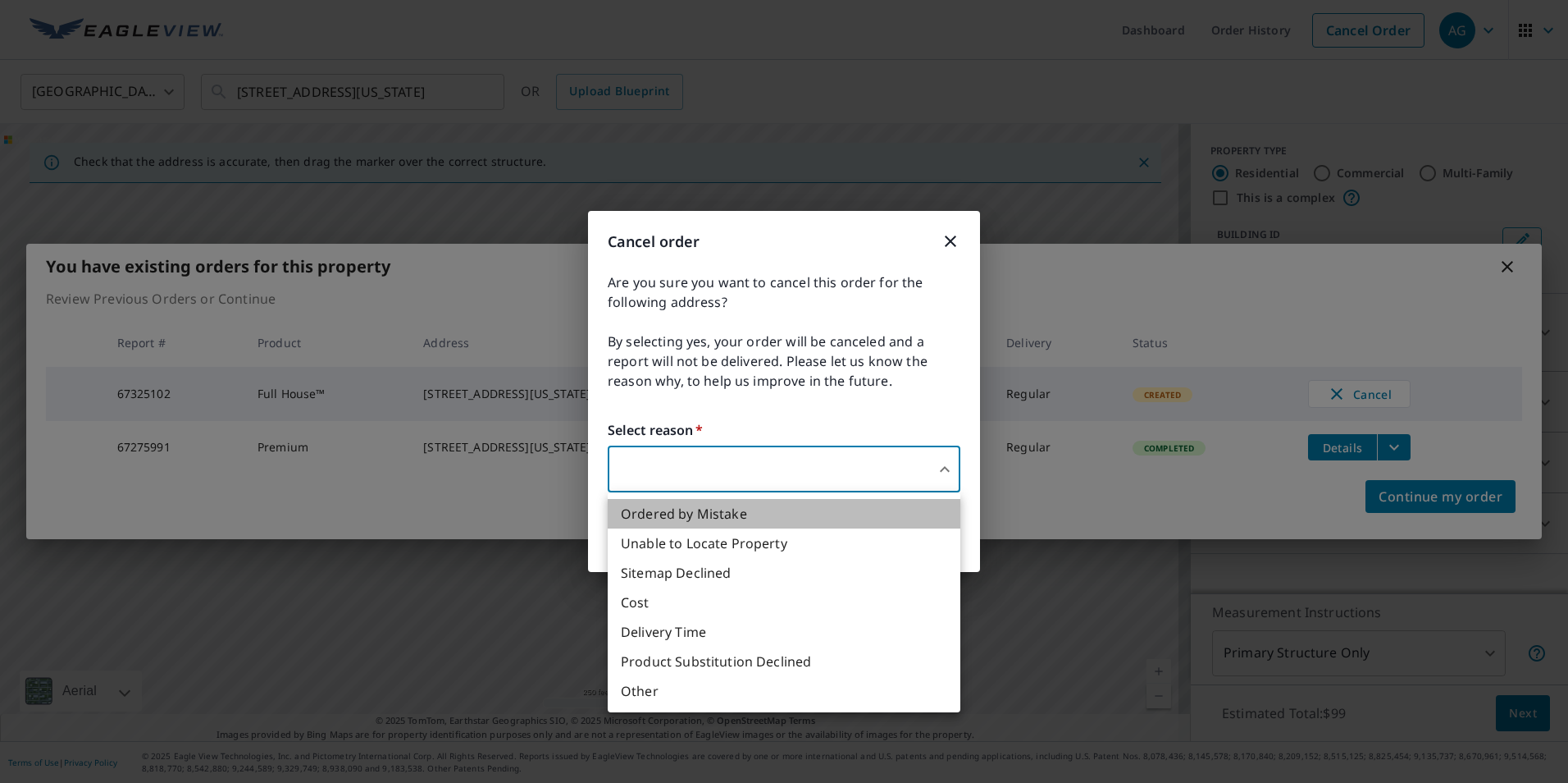
click at [695, 518] on li "Ordered by Mistake" at bounding box center [784, 514] width 353 height 29
type input "30"
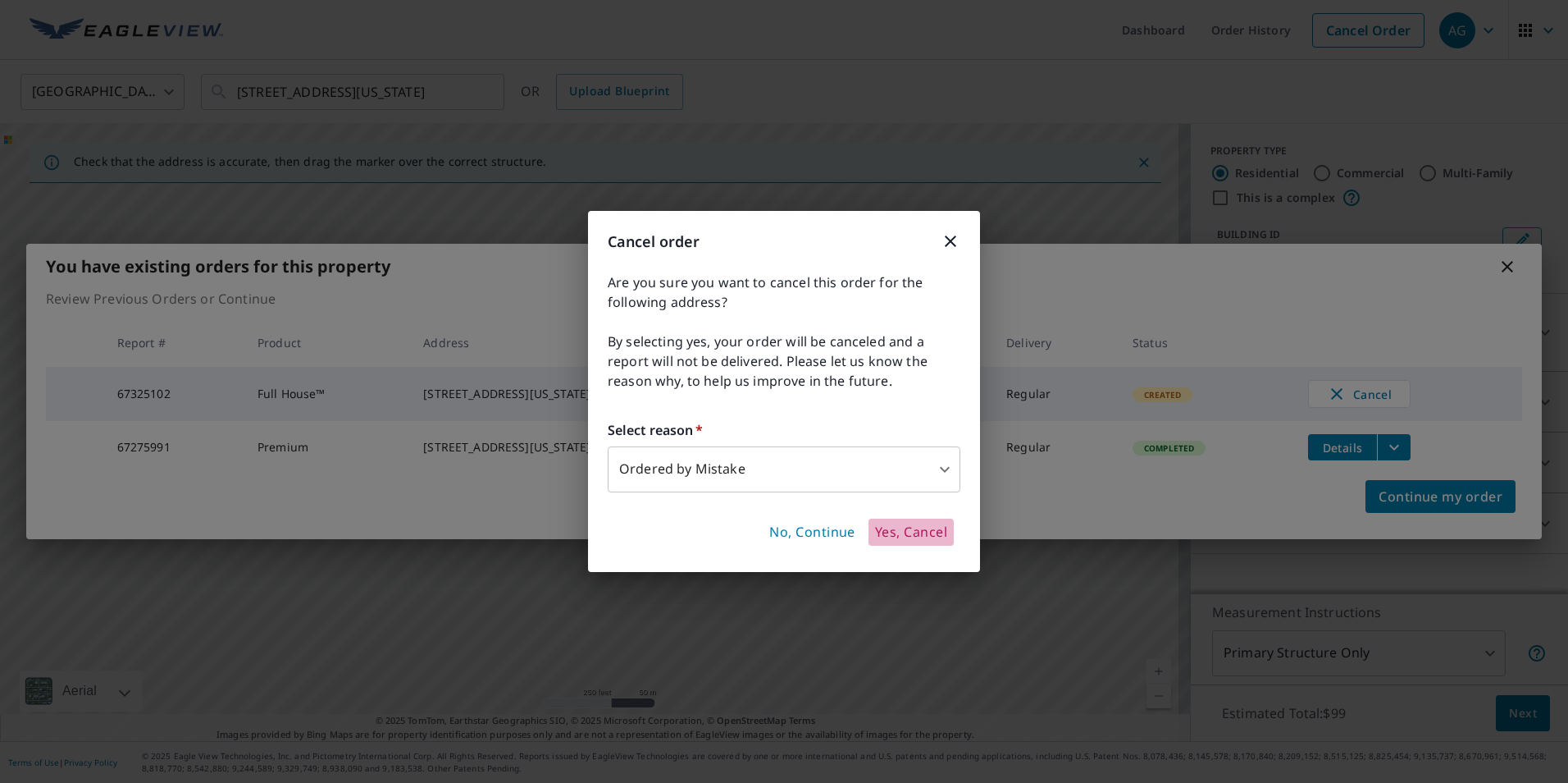
click at [900, 532] on span "Yes, Cancel" at bounding box center [910, 533] width 72 height 18
